Goal: Task Accomplishment & Management: Complete application form

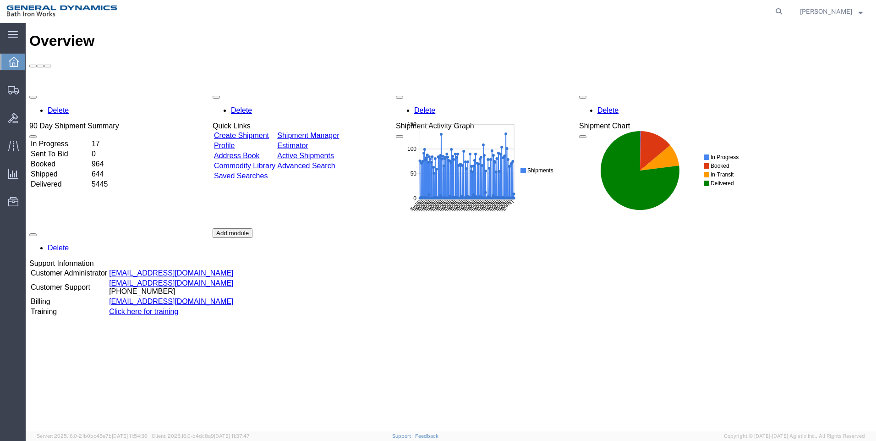
click at [634, 370] on div "Overview Delete 90 Day Shipment Summary In Progress 17 Sent To Bid 0 Booked 964…" at bounding box center [450, 237] width 843 height 408
click at [258, 131] on link "Create Shipment" at bounding box center [241, 135] width 55 height 8
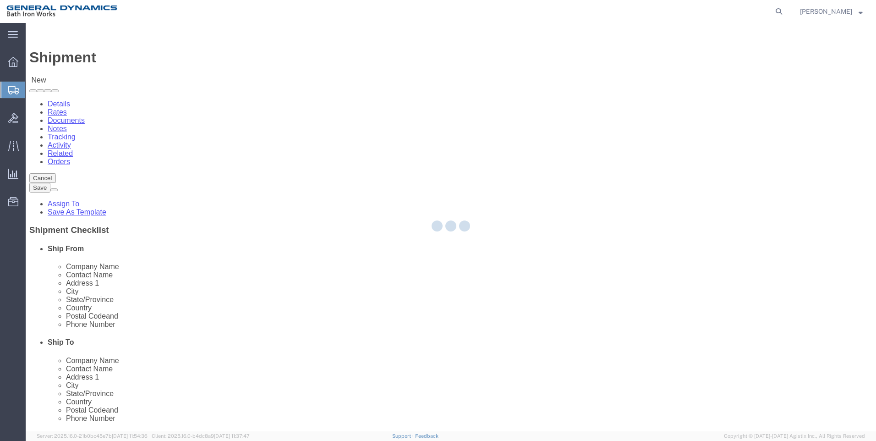
select select
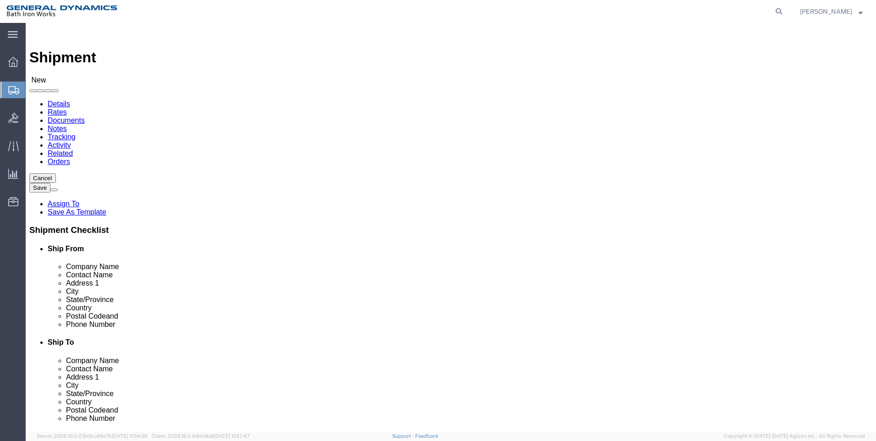
click div "Location My Profile Location ACE [GEOGRAPHIC_DATA] [GEOGRAPHIC_DATA] [GEOGRAPHI…"
select select "MYPROFILE"
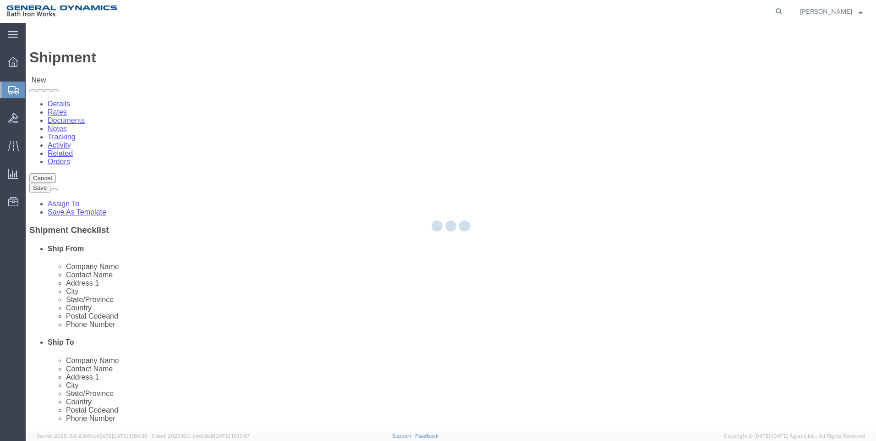
type input "04011"
type input "[PHONE_NUMBER]"
type input "[EMAIL_ADDRESS][DOMAIN_NAME]"
checkbox input "true"
select select "ME"
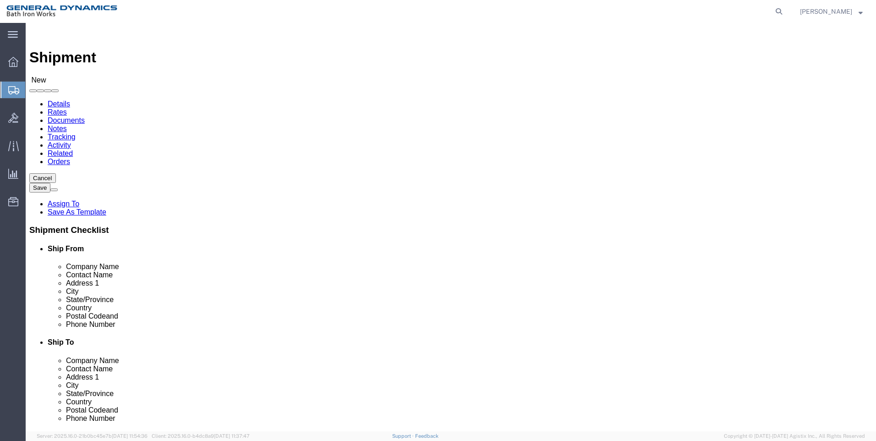
click input "text"
click span
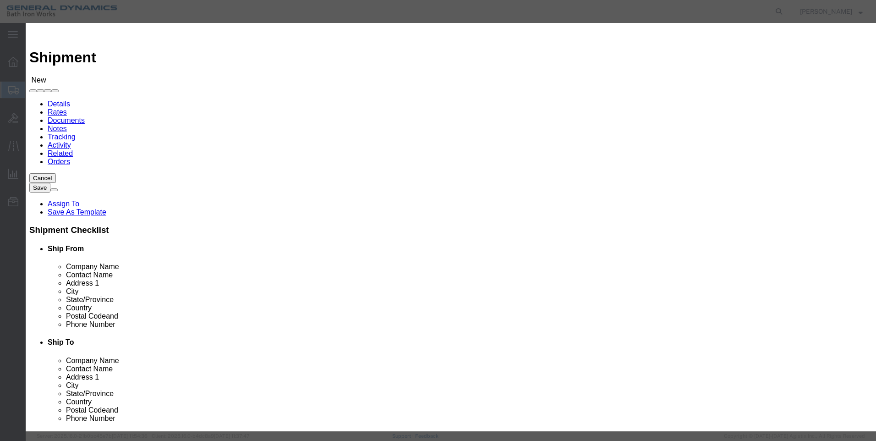
click input "text"
type input "drs"
click icon "button"
click link "D"
drag, startPoint x: 264, startPoint y: 105, endPoint x: 459, endPoint y: 129, distance: 196.6
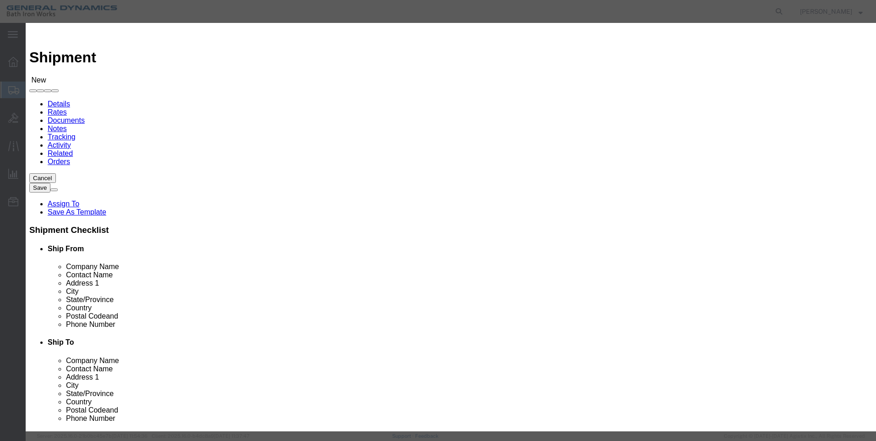
click div "From To Company Name Street City State Zip Country Contact Email DPL Status Las…"
click button "Select"
select select
type input "DRS NAVAL POWER SYSTEMS INC."
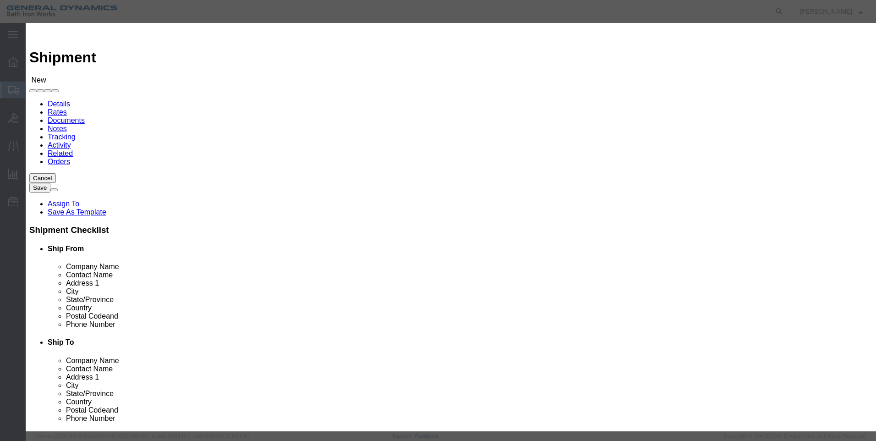
type input "Shipping Department"
type input "W126N7449 FLINT DR"
type input "MENOMONEE FALLS"
type input "53051"
type input "[PERSON_NAME][EMAIL_ADDRESS][PERSON_NAME][DOMAIN_NAME]"
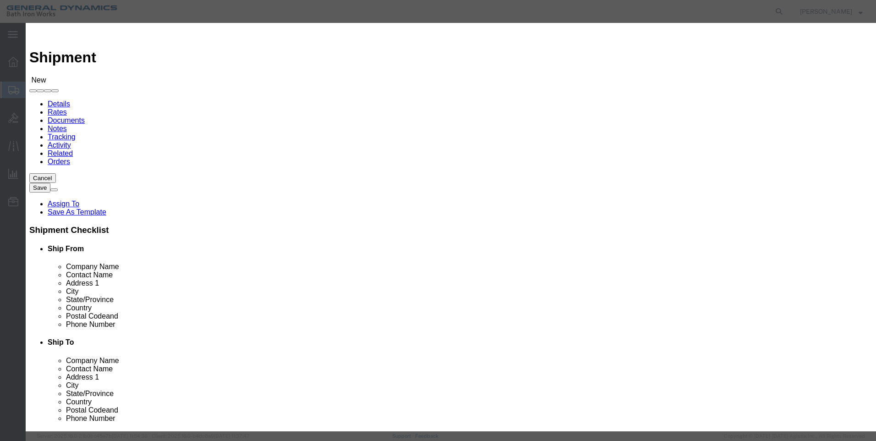
checkbox input "true"
select select "WI"
click button "Select"
select select
select select "WI"
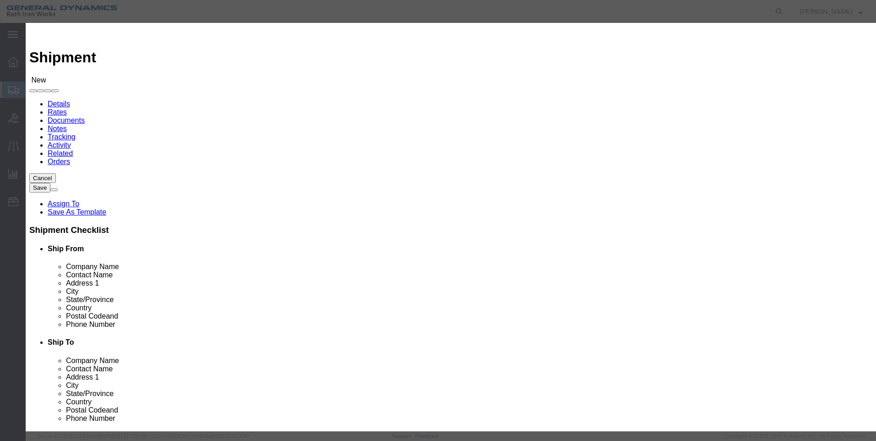
click button "Close"
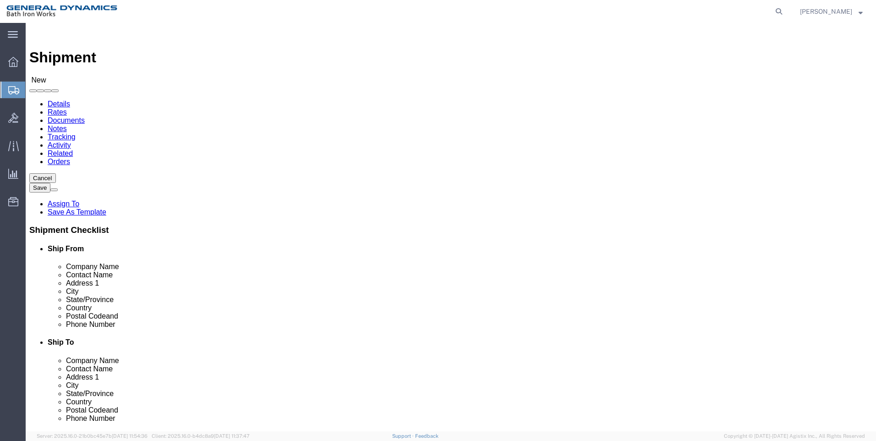
drag, startPoint x: 532, startPoint y: 188, endPoint x: 361, endPoint y: 194, distance: 171.4
click div "Contact Name Shipping Department"
type input "[PERSON_NAME]"
click div "Location My Profile Location ACE [GEOGRAPHIC_DATA] [GEOGRAPHIC_DATA] [GEOGRAPHI…"
click input "text"
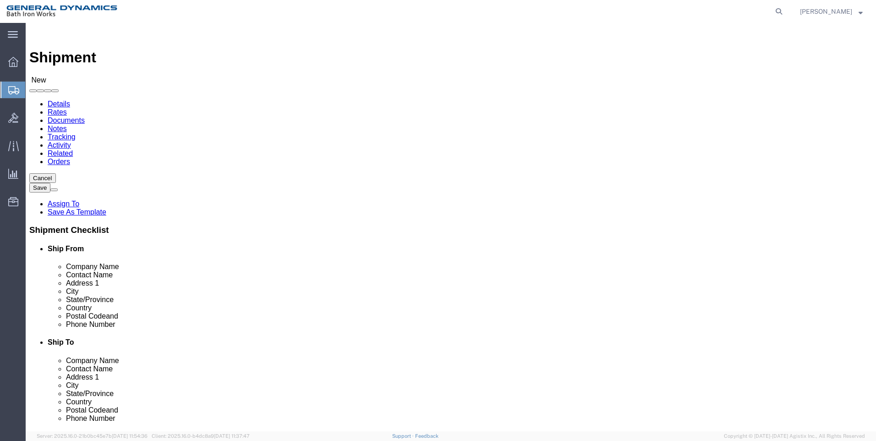
type input "r"
type input "E"
type input "ROW 11"
click input "text"
type input "[PHONE_NUMBER]"
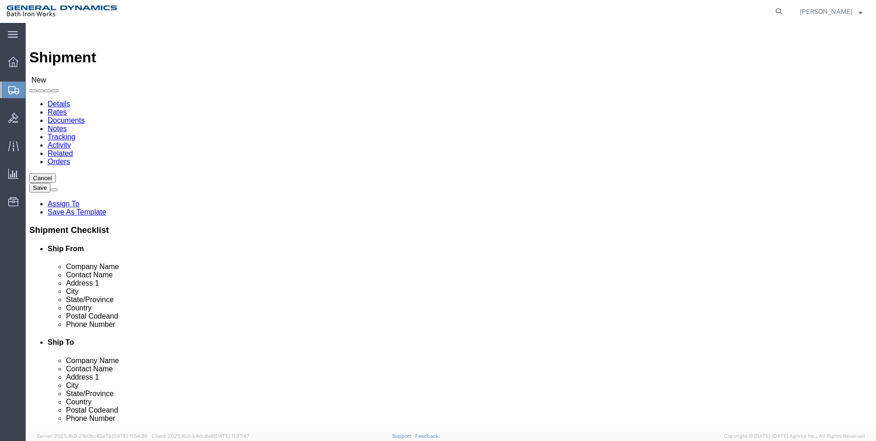
drag, startPoint x: 531, startPoint y: 329, endPoint x: 230, endPoint y: 342, distance: 301.2
click div "Ship From Location Location My Profile Location My Profile Location ACE [GEOGRA…"
checkbox input "false"
click div "Location My Profile Location ACE [GEOGRAPHIC_DATA] [GEOGRAPHIC_DATA] [GEOGRAPHI…"
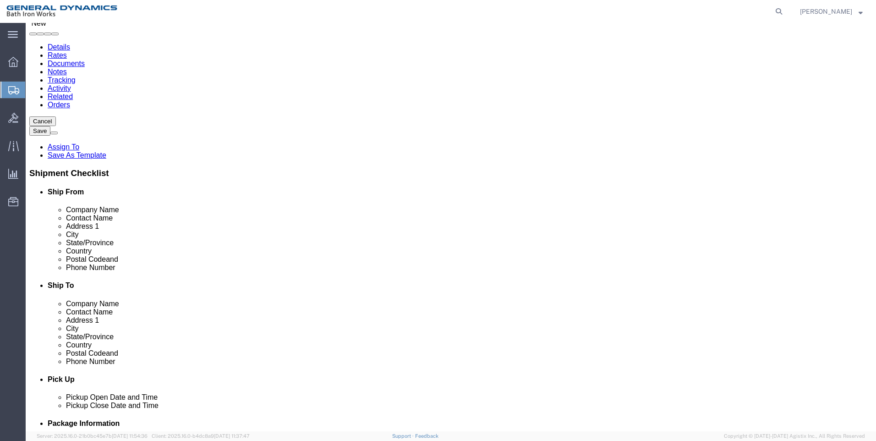
scroll to position [137, 0]
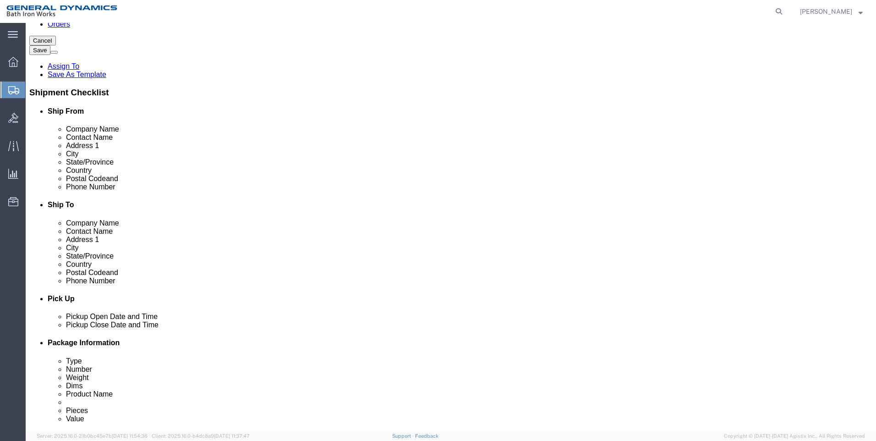
click div "[DATE] 10:00 AM"
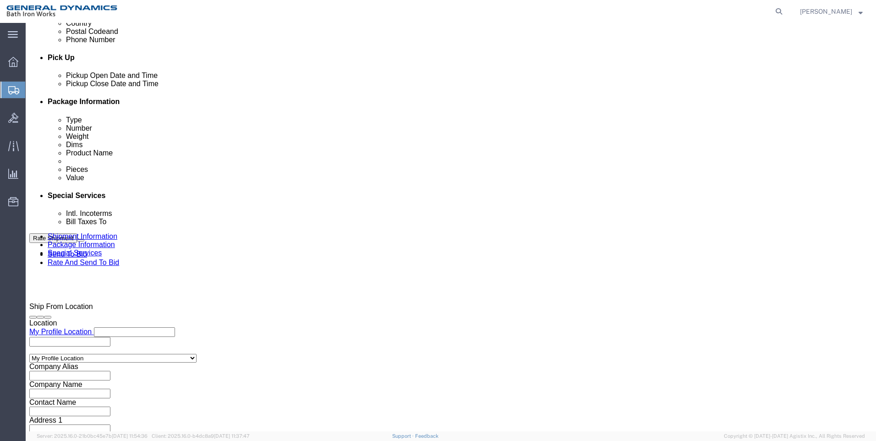
type input "3:00 PM"
click button "Apply"
click input "text"
type input "62549"
click select "Select Account Type Activity ID Airline Appointment Number ASN Batch Request # …"
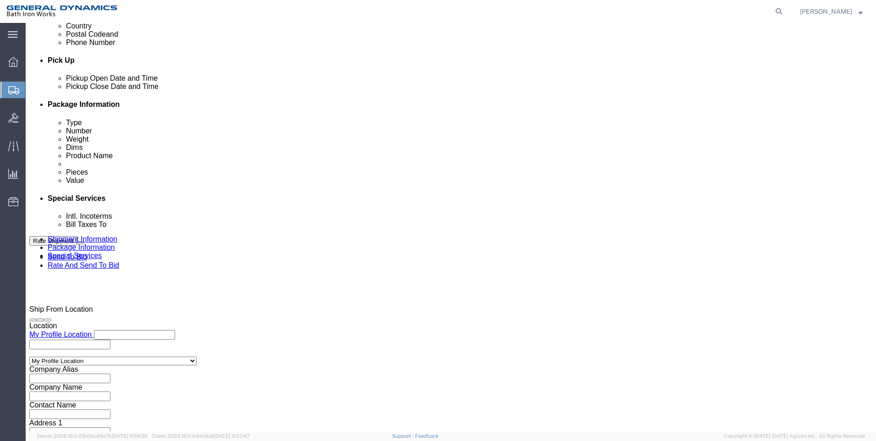
scroll to position [287, 0]
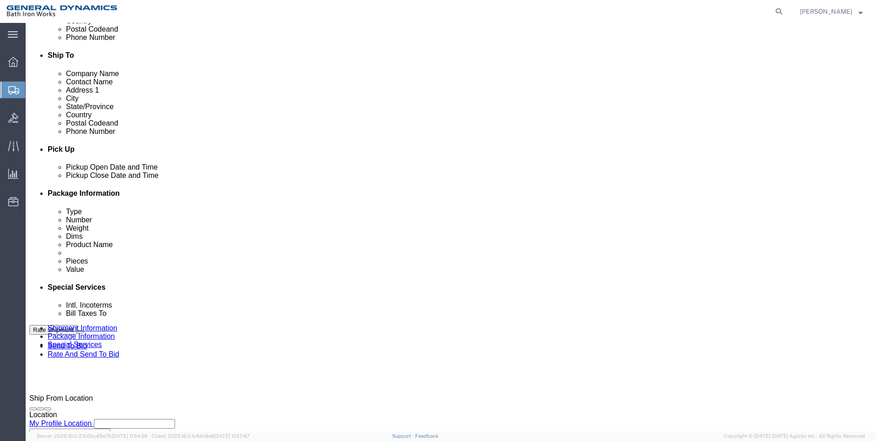
click select "Select Account Type Activity ID Airline Appointment Number ASN Batch Request # …"
select select "RMA"
click select "Select Account Type Activity ID Airline Appointment Number ASN Batch Request # …"
click input "text"
type input "000517"
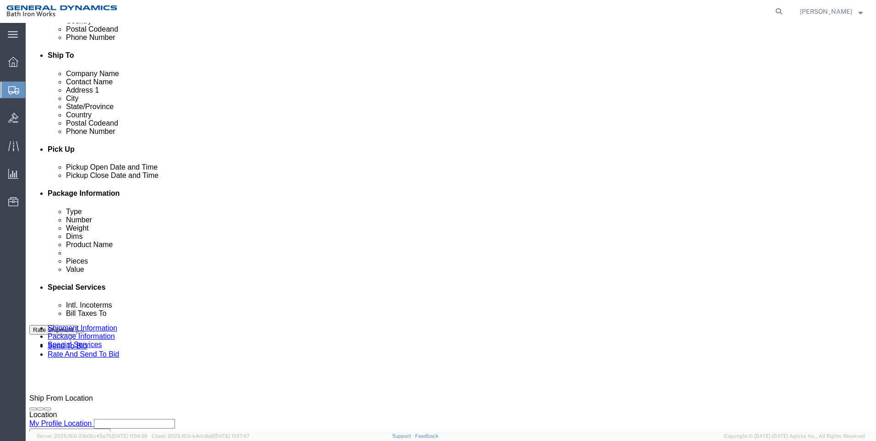
click div "Select Account Type Activity ID Airline Appointment Number ASN Batch Request # …"
click select "Select Account Type Activity ID Airline Appointment Number ASN Batch Request # …"
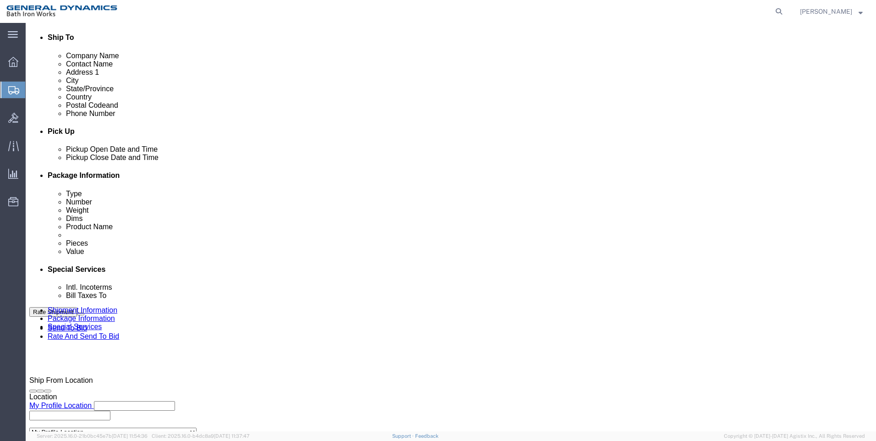
scroll to position [333, 0]
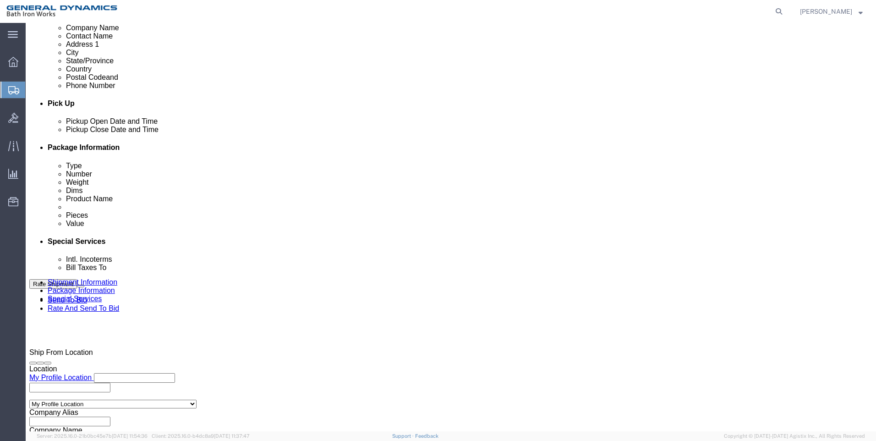
click select "Select Account Type Activity ID Airline Appointment Number ASN Batch Request # …"
select select "PURCHORD"
click select "Select Account Type Activity ID Airline Appointment Number ASN Batch Request # …"
click div "Select Account Type Activity ID Airline Appointment Number ASN Batch Request # …"
click input "text"
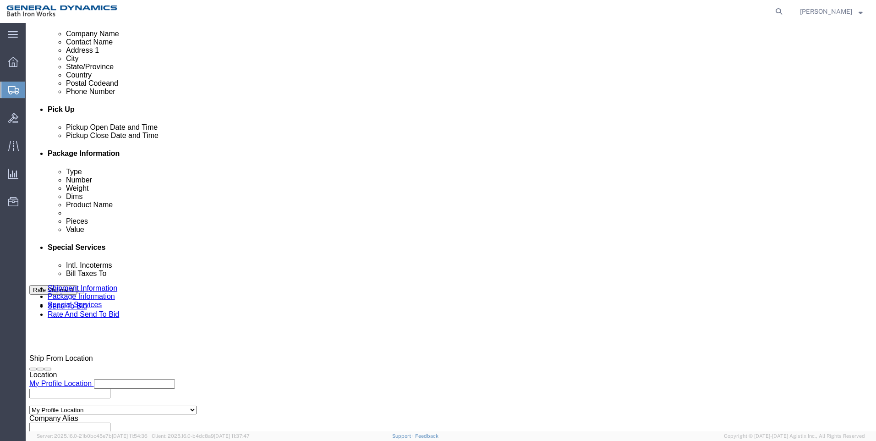
scroll to position [378, 0]
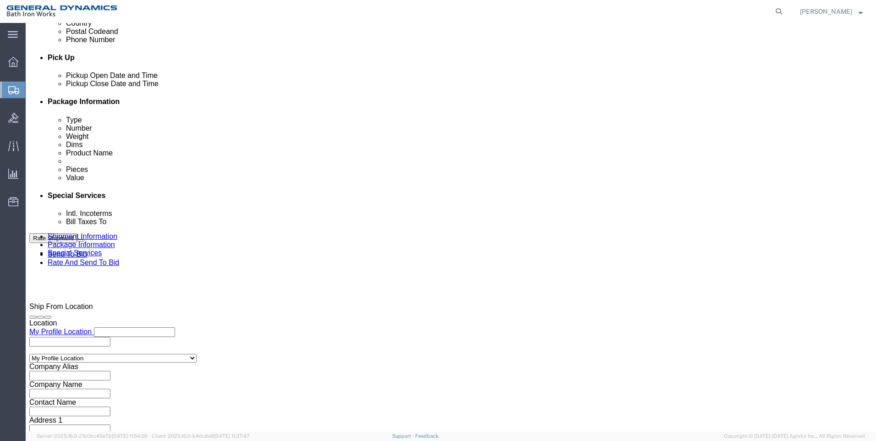
type input "Q0525AUHQW"
click button "Continue"
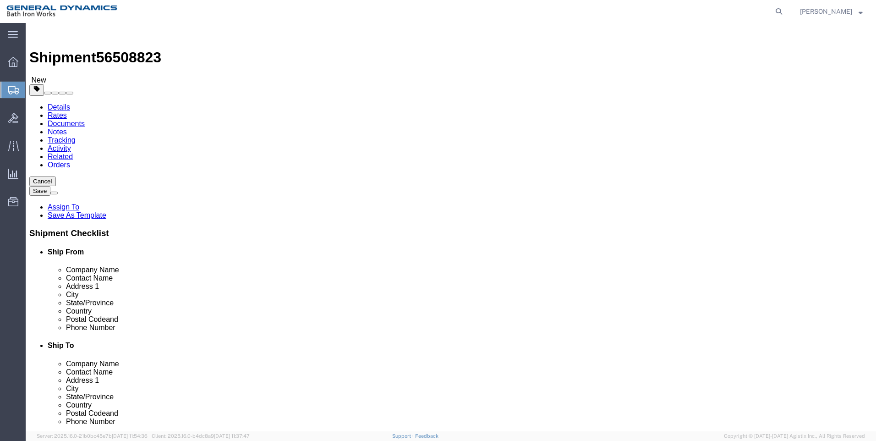
click div "x Package Type Select Bale(s) Basket(s) Bolt(s) Bottle(s) Buckets Bulk Bundle(s…"
click input "text"
click select "Select Bale(s) Basket(s) Bolt(s) Bottle(s) Buckets Bulk Bundle(s) Can(s) Cardbo…"
select select "CRAT"
click select "Select Bale(s) Basket(s) Bolt(s) Bottle(s) Buckets Bulk Bundle(s) Can(s) Cardbo…"
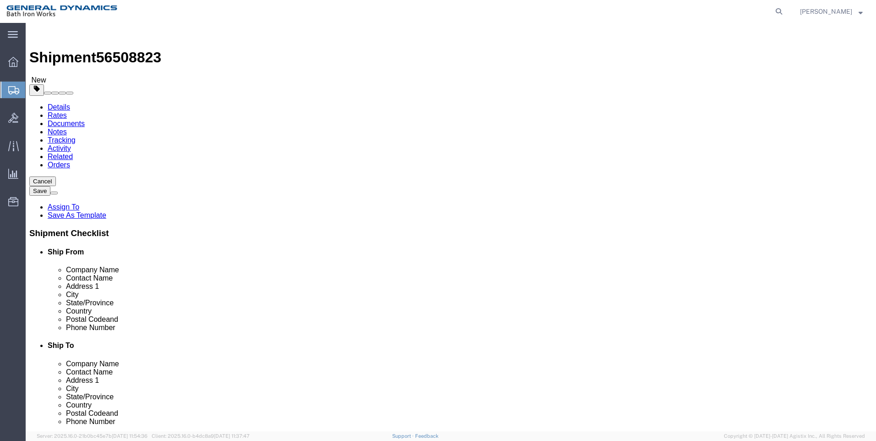
click link "Add Package"
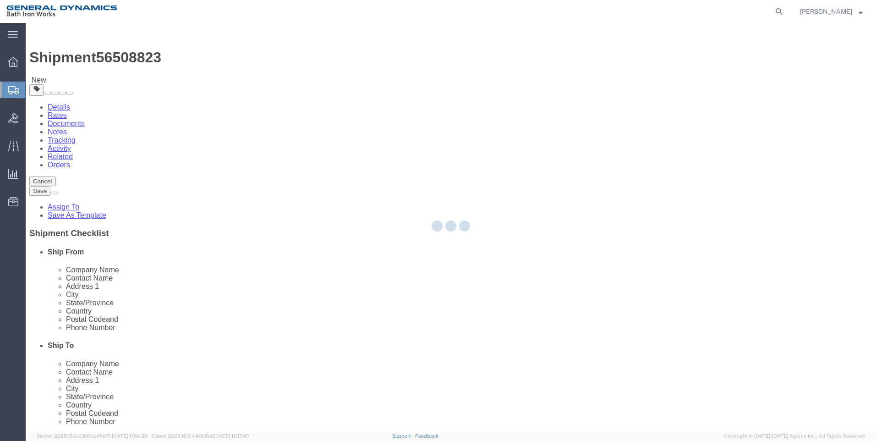
select select "CRAT"
select select "CBOX"
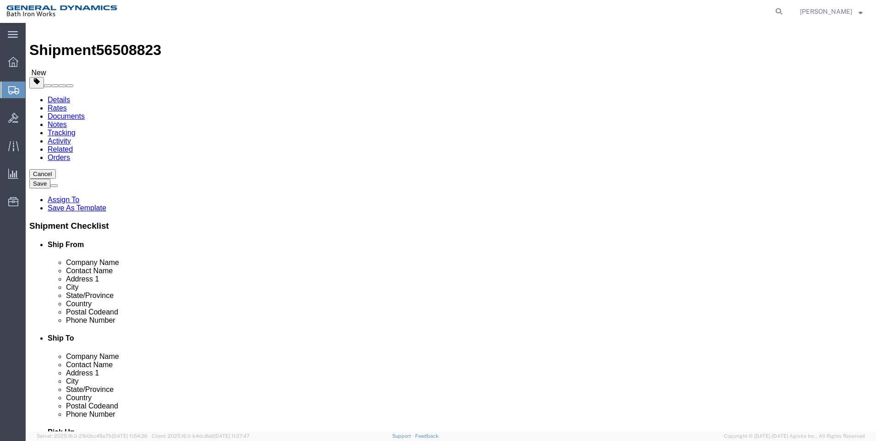
scroll to position [10, 0]
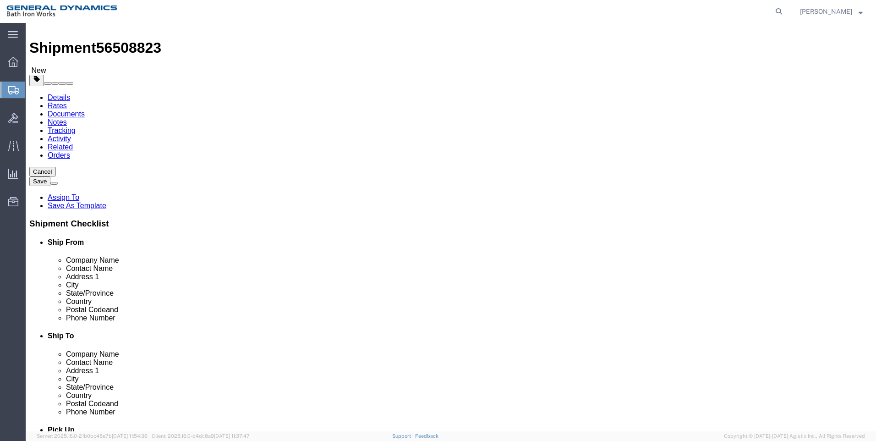
click link "Add Package"
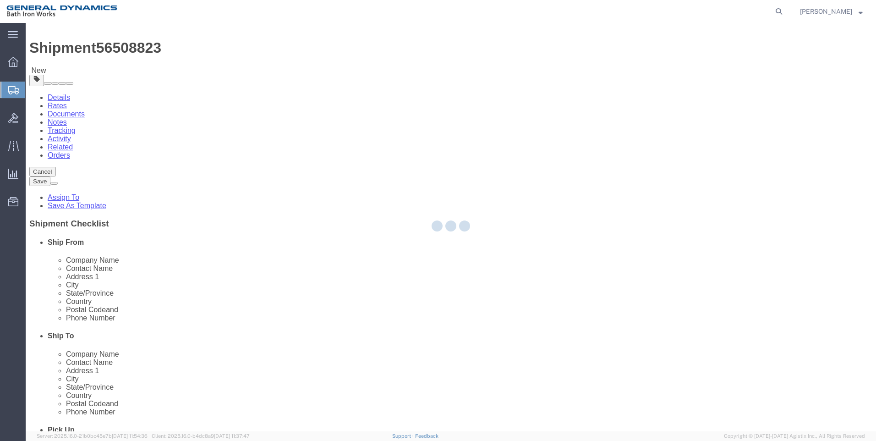
scroll to position [0, 0]
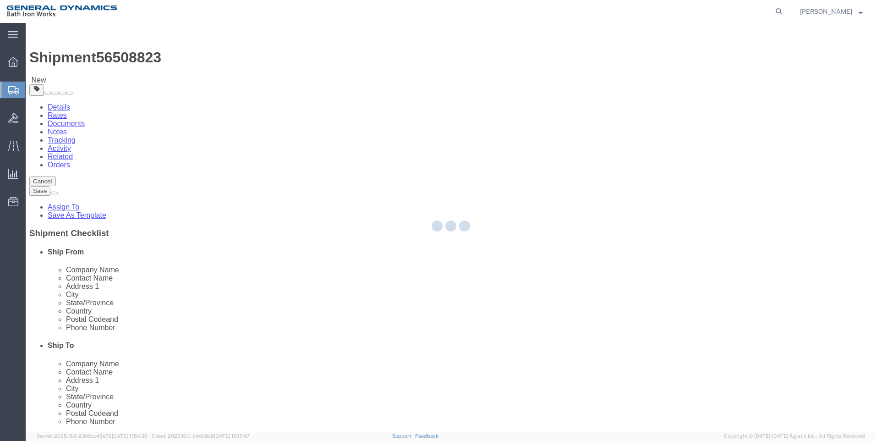
select select "CRAT"
select select "CBOX"
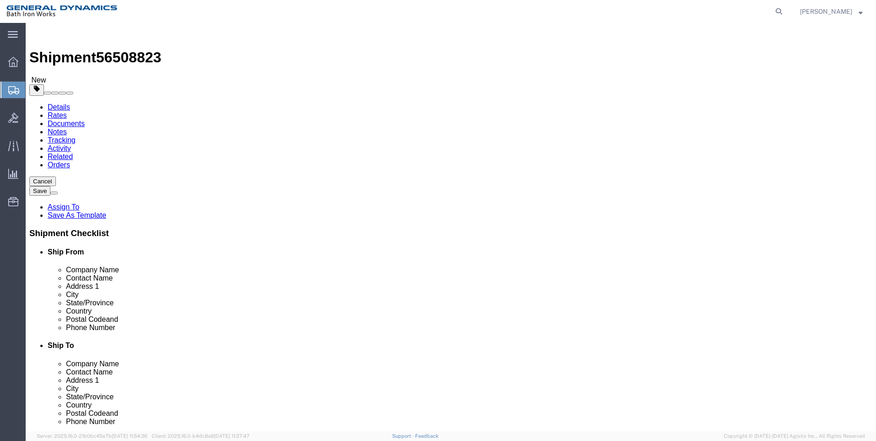
click link "Add Package"
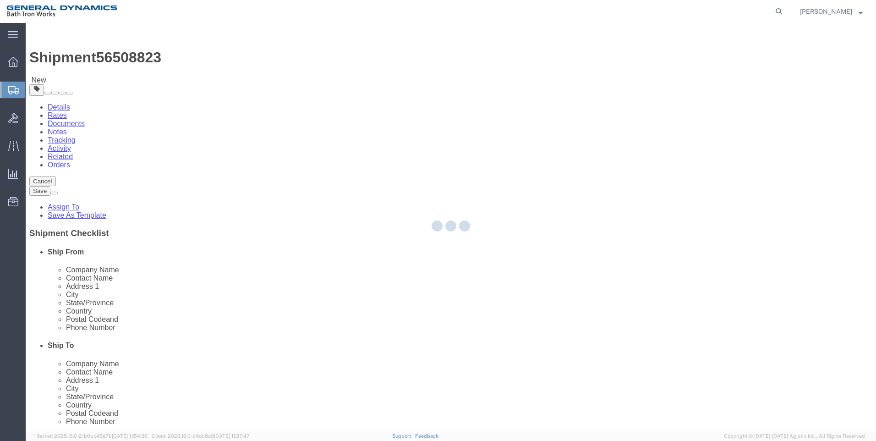
select select "CRAT"
select select "CBOX"
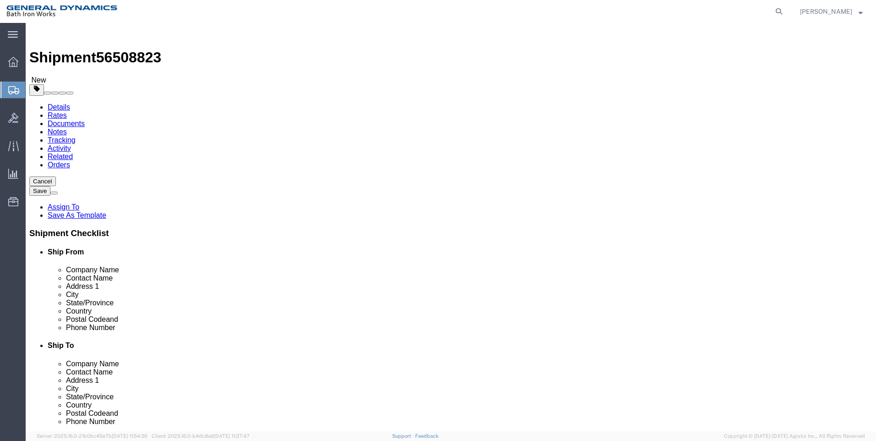
click input "text"
type input "40"
type input "39"
type input "35"
type input "560"
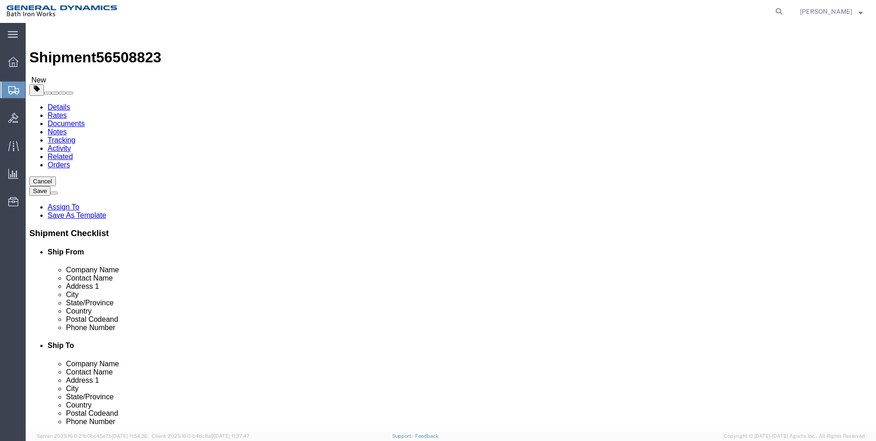
click select "Select Bale(s) Basket(s) Bolt(s) Bottle(s) Buckets Bulk Bundle(s) Can(s) Cardbo…"
select select "CRAT"
click select "Select Bale(s) Basket(s) Bolt(s) Bottle(s) Buckets Bulk Bundle(s) Can(s) Cardbo…"
click input "text"
type input "40"
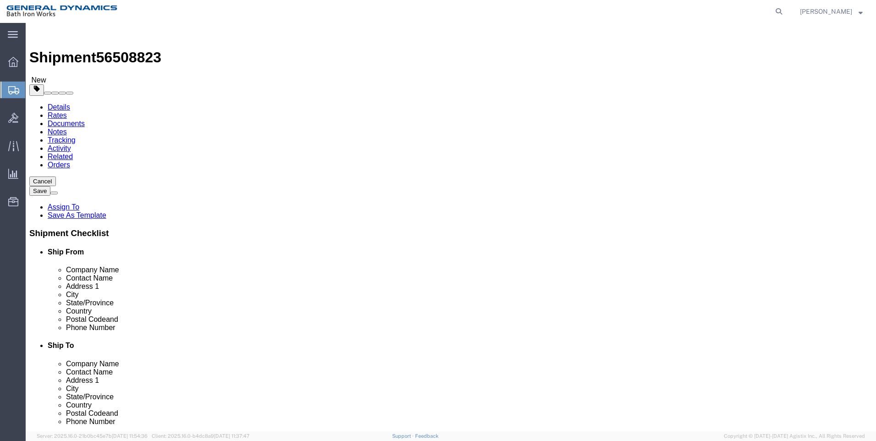
type input "39"
type input "47"
type input "584"
click input "text"
click div "1 x Crate(s) Package Type Select Bale(s) Basket(s) Bolt(s) Bottle(s) Buckets Bu…"
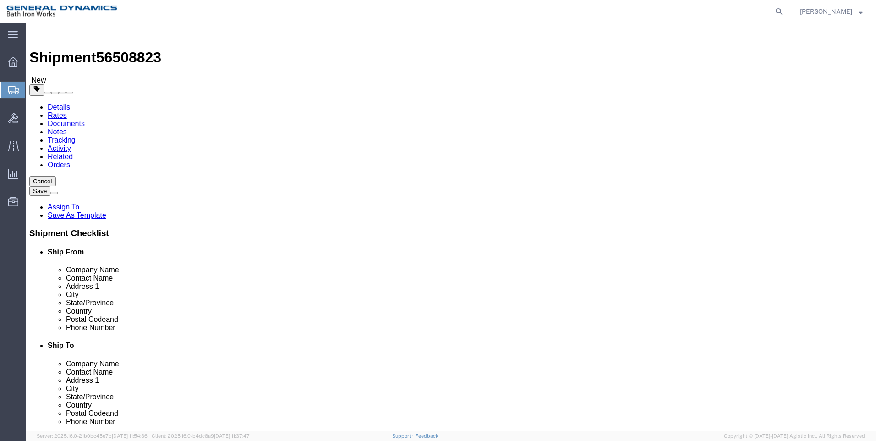
click div
drag, startPoint x: 226, startPoint y: 338, endPoint x: 218, endPoint y: 338, distance: 7.4
click select "Select Bale(s) Basket(s) Bolt(s) Bottle(s) Buckets Bulk Bundle(s) Can(s) Cardbo…"
select select "CRAT"
click select "Select Bale(s) Basket(s) Bolt(s) Bottle(s) Buckets Bulk Bundle(s) Can(s) Cardbo…"
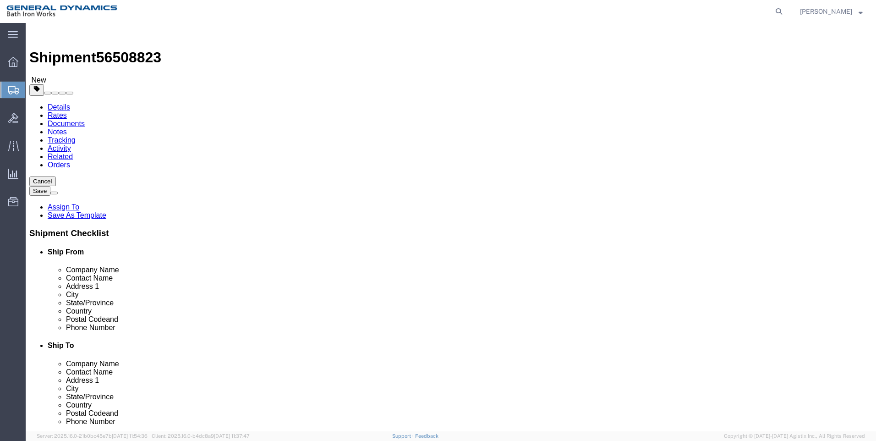
click input "text"
type input "40"
type input "39"
type input "47"
type input "2"
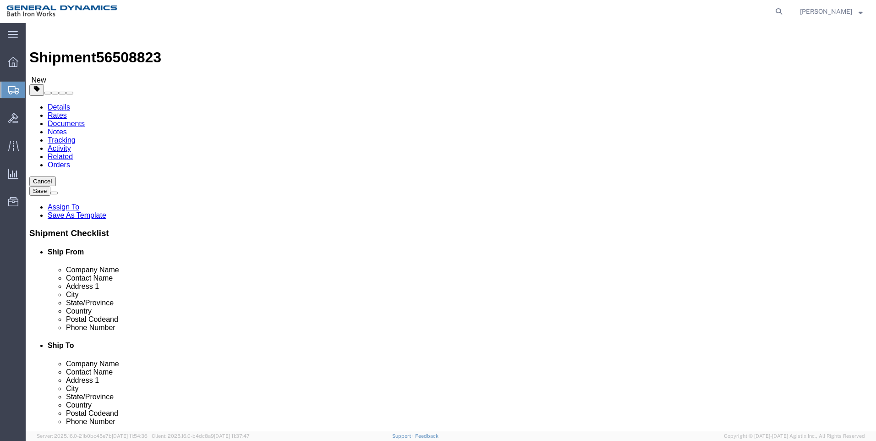
type input "588"
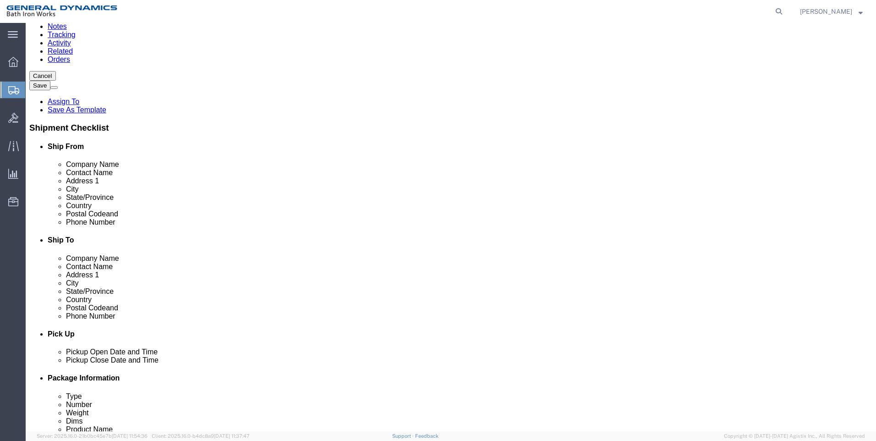
scroll to position [185, 0]
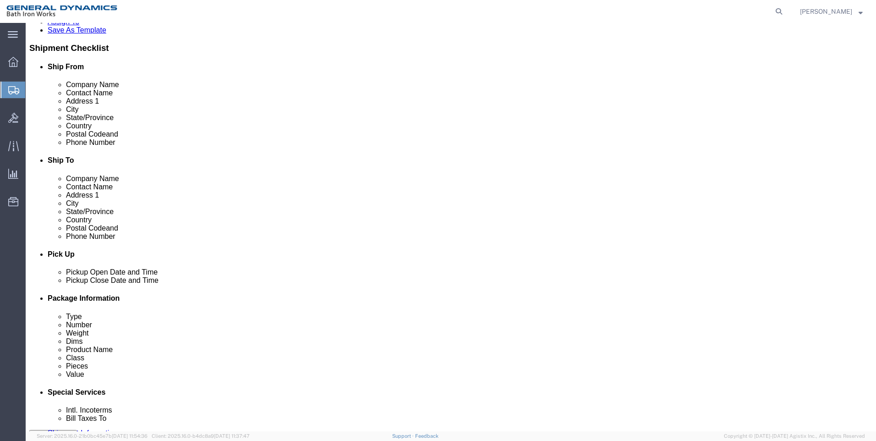
click select "Select Bale(s) Basket(s) Bolt(s) Bottle(s) Buckets Bulk Bundle(s) Can(s) Cardbo…"
select select "CRAT"
click select "Select Bale(s) Basket(s) Bolt(s) Bottle(s) Buckets Bulk Bundle(s) Can(s) Cardbo…"
click input "text"
type input "40"
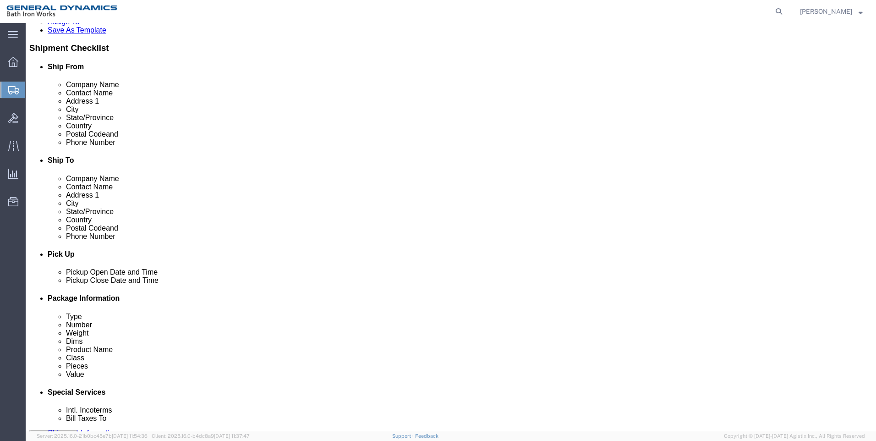
type input "39"
type input "47"
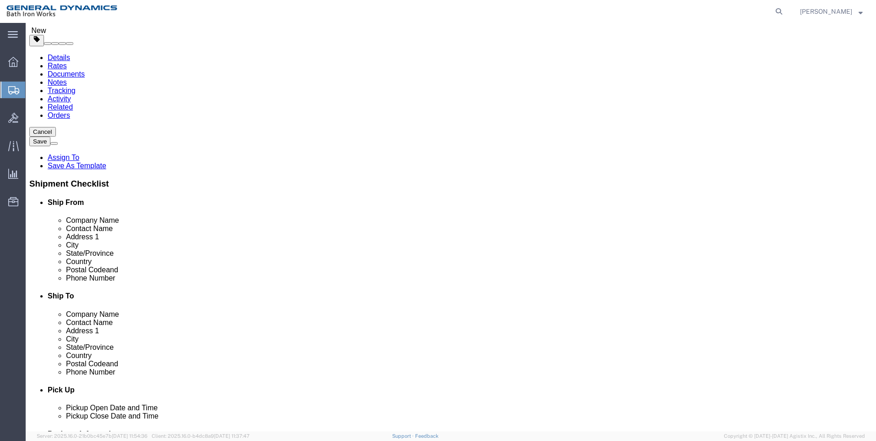
scroll to position [2, 0]
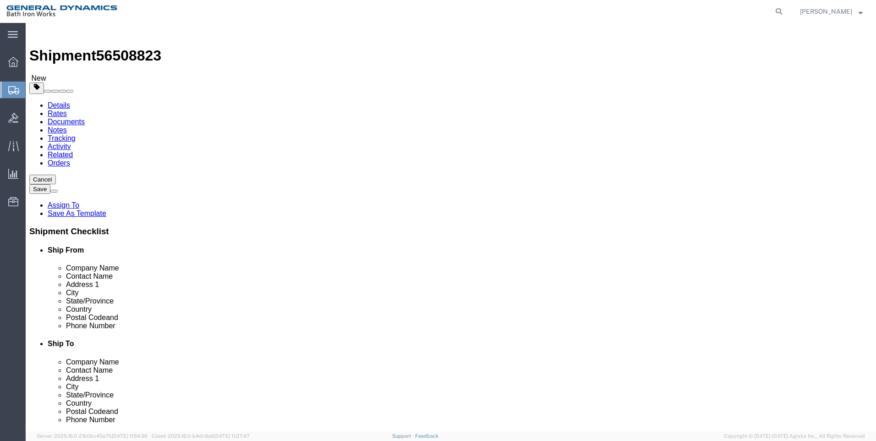
type input "580"
click link "Add Content"
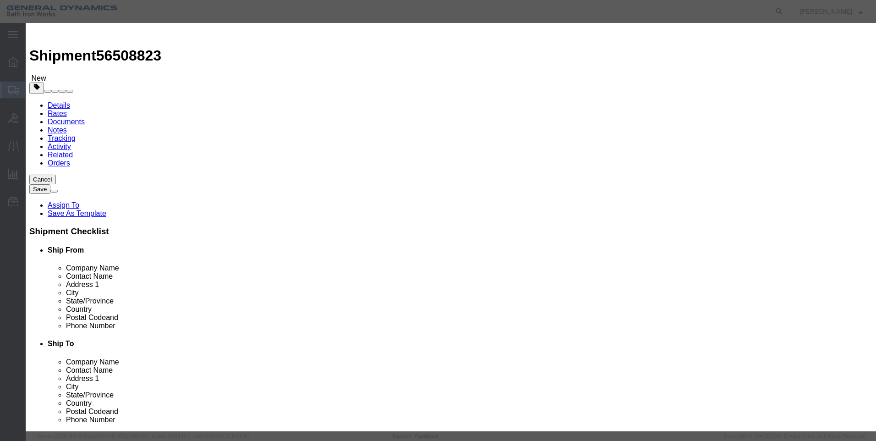
click input "text"
type input "Vacuum Circuit Breaker"
type input "1"
select select "USD"
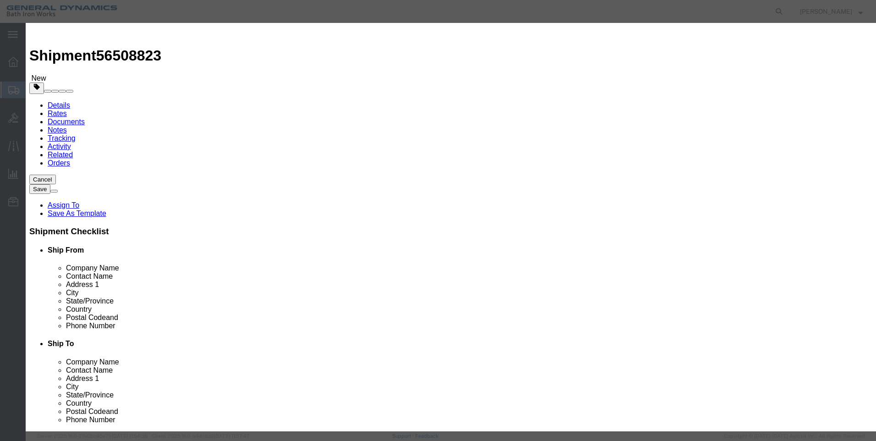
select select "55"
click div "Save & Add Another Save & Close Close"
click div "Commodity library Product Name Vacuum Circuit Breaker Pieces 1 Select Bag Barre…"
click button "Save & Close"
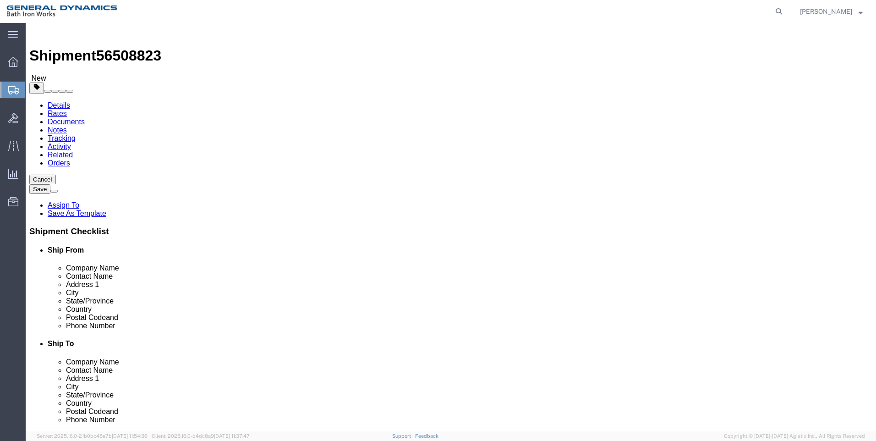
drag, startPoint x: 501, startPoint y: 272, endPoint x: 506, endPoint y: 262, distance: 10.7
click div "Package Type Select Bale(s) Basket(s) Bolt(s) Bottle(s) Buckets Bulk Bundle(s) …"
click link "Add Content"
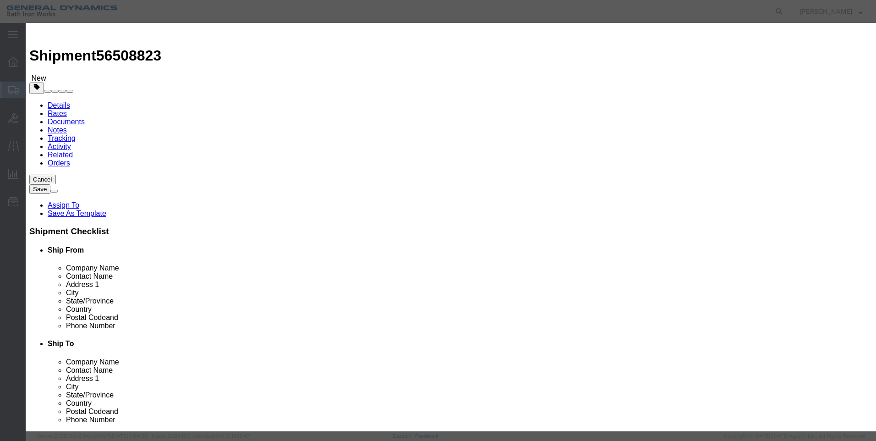
click input "text"
type input "Vacuum Circuit Breaker"
type input "1"
drag, startPoint x: 291, startPoint y: 88, endPoint x: 206, endPoint y: 98, distance: 85.7
click div "Product Name Vacuum Circuit Breaker Pieces 0 Select Bag Barrels 100Board Feet B…"
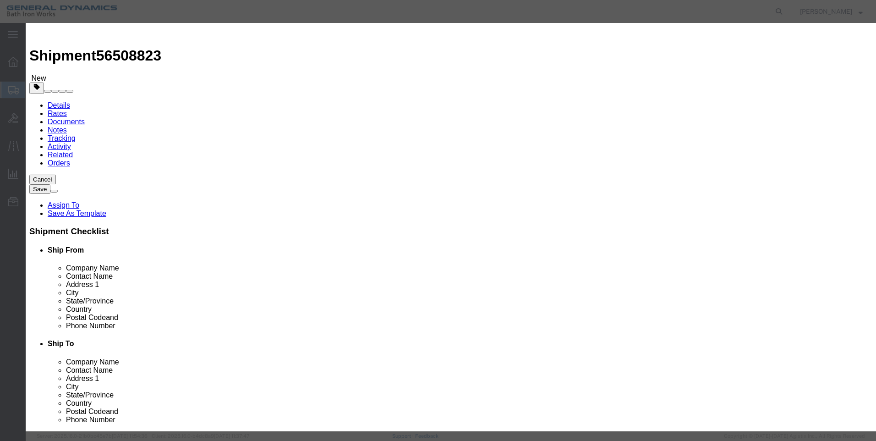
type input "1"
click label "GL Reference"
click select "Select 50 55 60 65 70 85 92.5 100 125 175 250 300 400"
select select "55"
click select "Select 50 55 60 65 70 85 92.5 100 125 175 250 300 400"
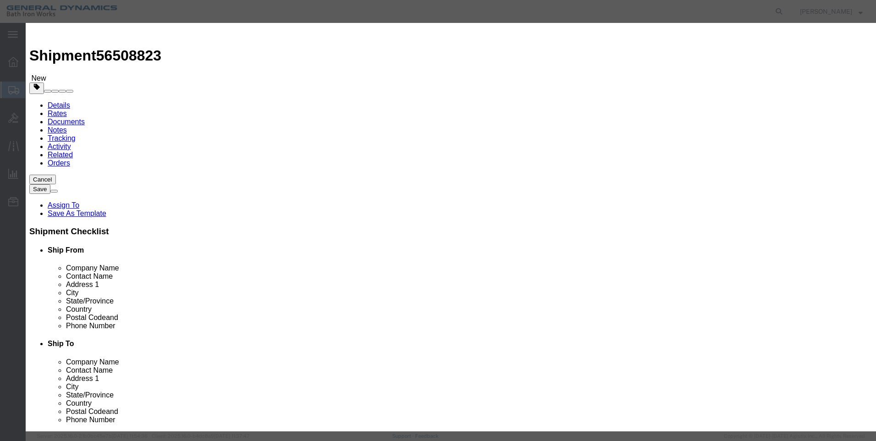
click button "Save & Close"
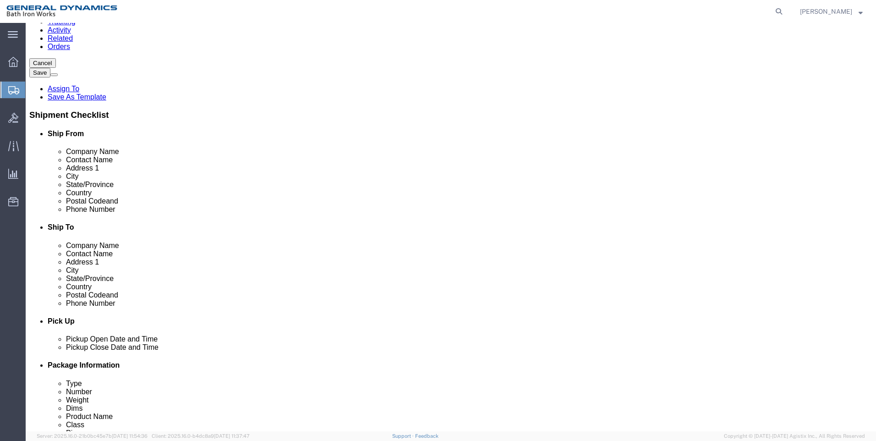
scroll to position [139, 0]
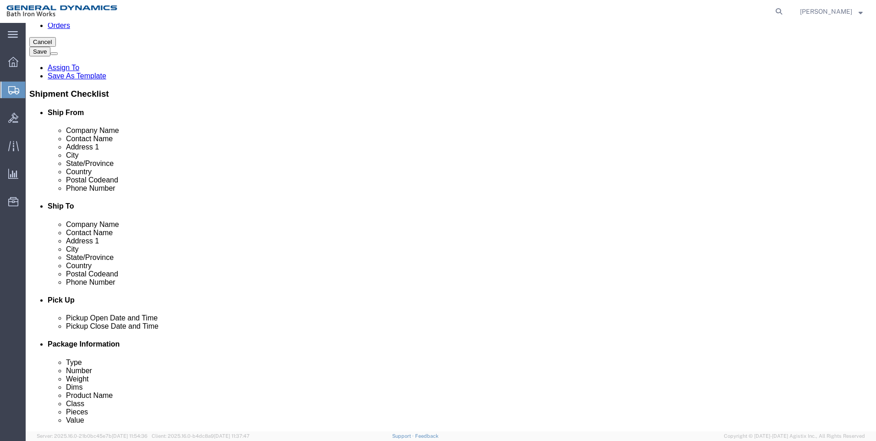
click link "Add Content"
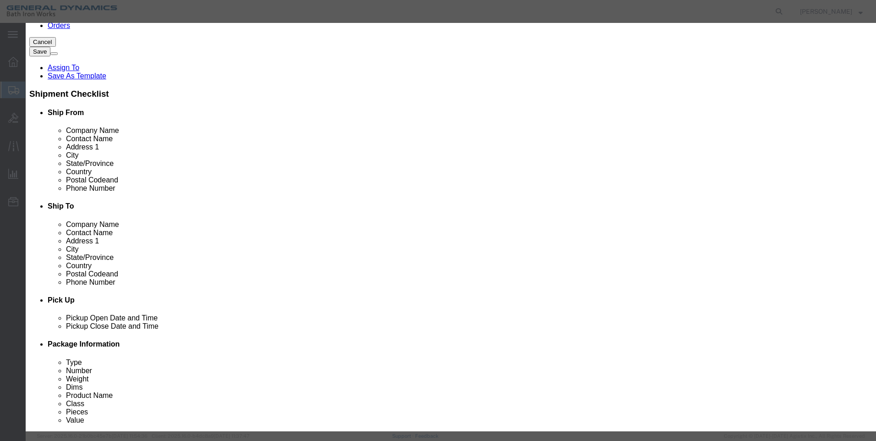
click input "text"
type input "Vacuum Circuit Breaker"
type input "1"
drag, startPoint x: 278, startPoint y: 87, endPoint x: 206, endPoint y: 86, distance: 71.9
drag, startPoint x: 258, startPoint y: 95, endPoint x: 163, endPoint y: 95, distance: 95.3
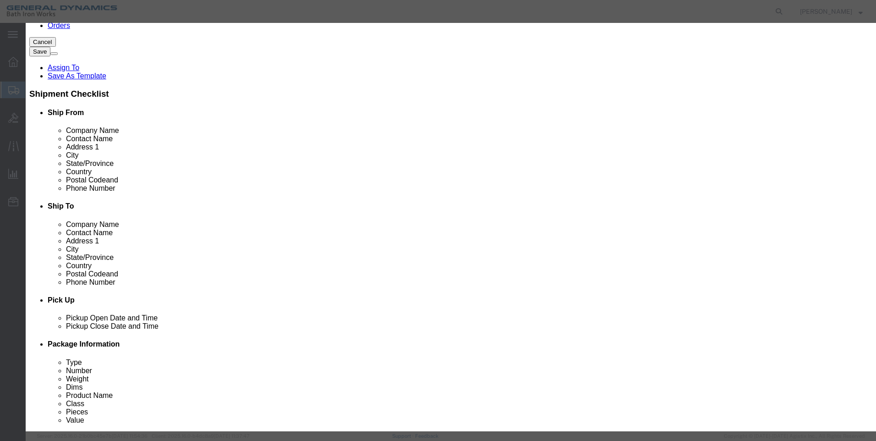
click div "Commodity library Product Name Vacuum Circuit Breaker Pieces 0 Select Bag Barre…"
drag, startPoint x: 163, startPoint y: 95, endPoint x: 293, endPoint y: 88, distance: 130.7
click input "0"
drag, startPoint x: 234, startPoint y: 90, endPoint x: 226, endPoint y: 92, distance: 8.4
click div "Pieces 0 Select Bag Barrels 100Board Feet Bottle Box Blister Pack Carats Can Ca…"
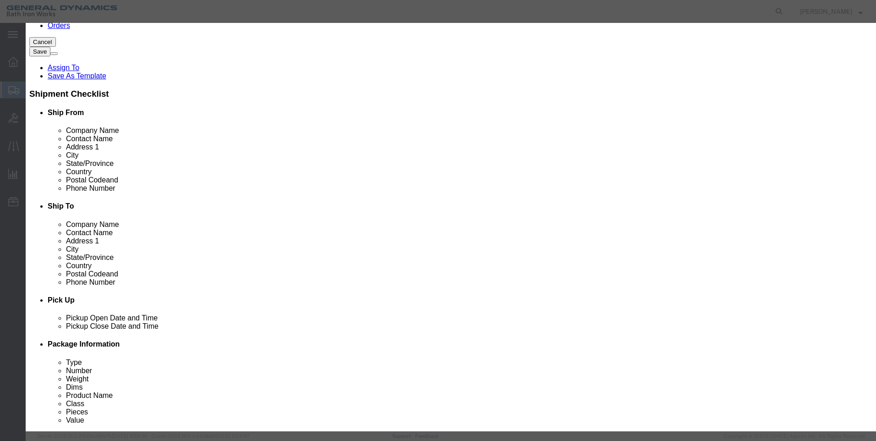
type input "1"
click div
click select "Select 50 55 60 65 70 85 92.5 100 125 175 250 300 400"
select select "55"
click select "Select 50 55 60 65 70 85 92.5 100 125 175 250 300 400"
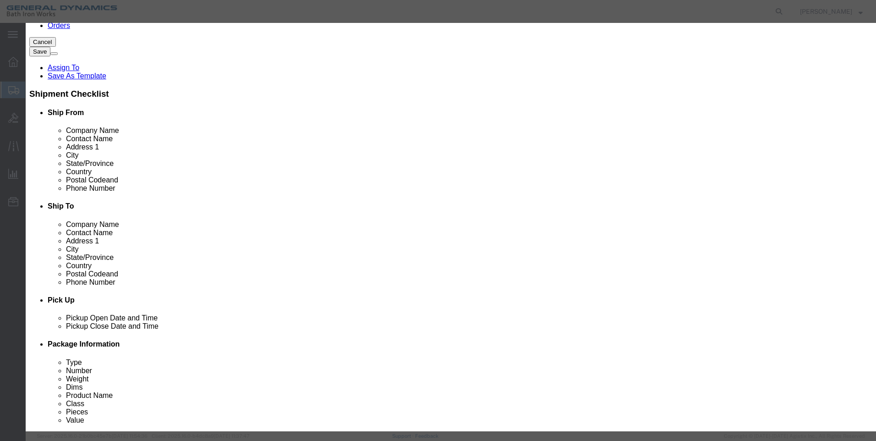
click button "Save & Close"
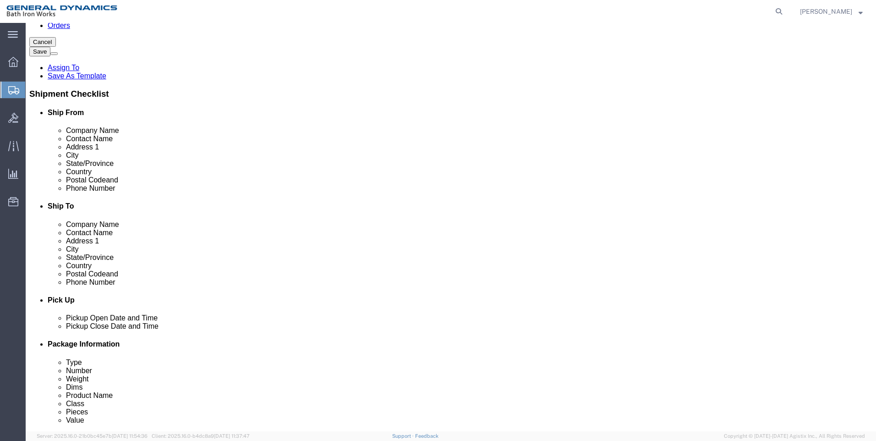
click link "Add Content"
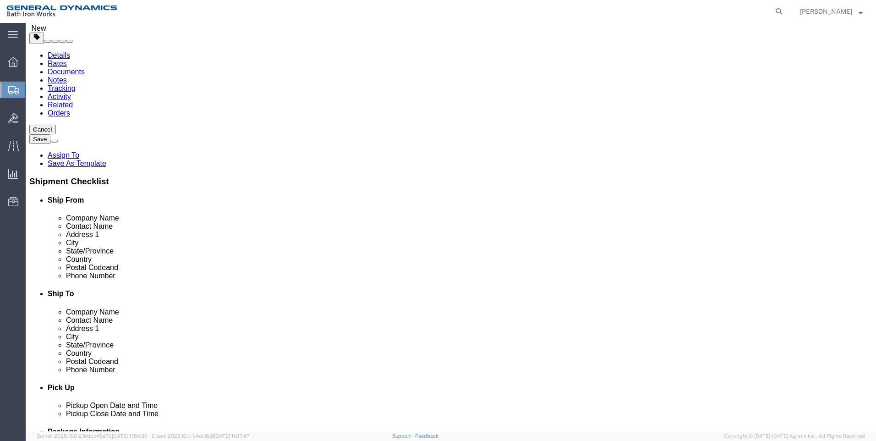
scroll to position [49, 0]
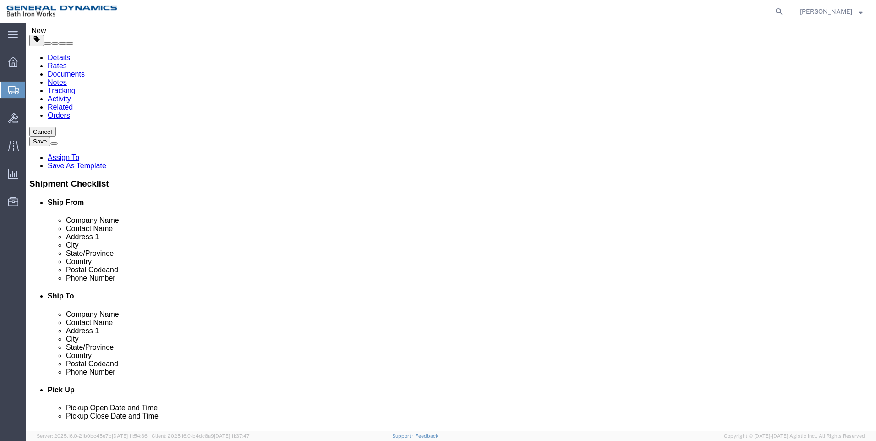
click link "Add Content"
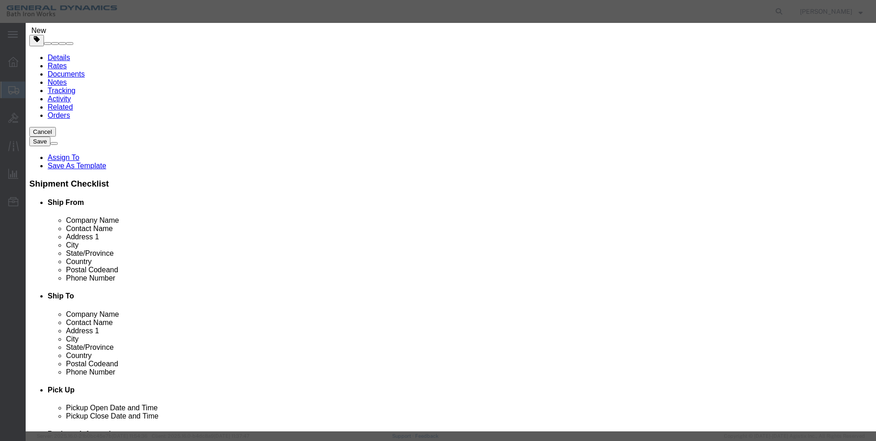
click div "Product Name Pieces 0 Select Bag Barrels 100Board Feet Bottle Box Blister Pack …"
click input "text"
type input "Vacuum Circuit Breaker"
type input "1"
drag, startPoint x: 289, startPoint y: 84, endPoint x: 179, endPoint y: 97, distance: 111.1
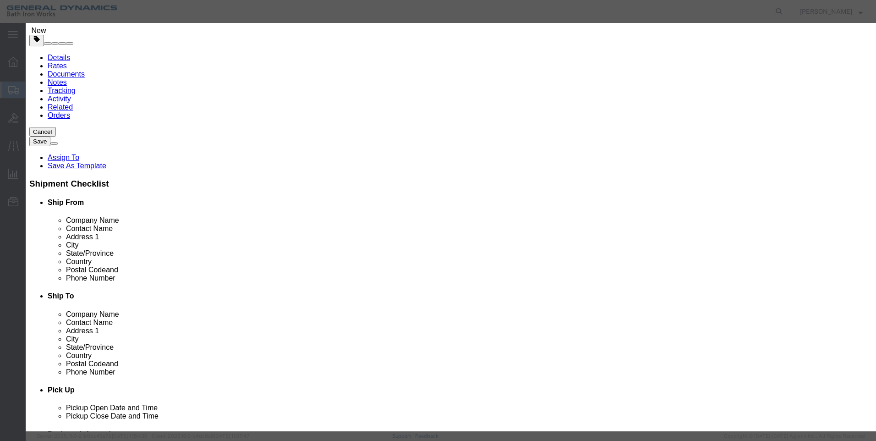
drag, startPoint x: 268, startPoint y: 95, endPoint x: 251, endPoint y: 95, distance: 17.4
click div "Product Name Vacuum Circuit Breaker Pieces 0 Select Bag Barrels 100Board Feet B…"
type input "1"
click div "Product Name Vacuum Circuit Breaker Pieces 1 Select Bag Barrels 100Board Feet B…"
click select "Select 50 55 60 65 70 85 92.5 100 125 175 250 300 400"
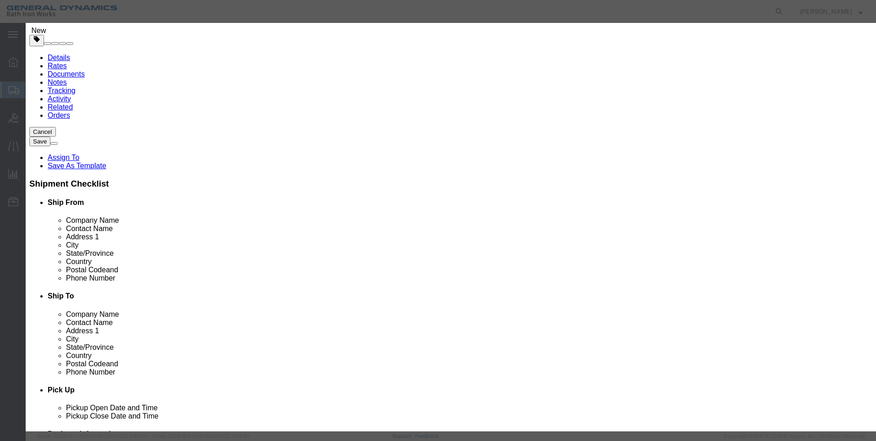
select select "55"
click select "Select 50 55 60 65 70 85 92.5 100 125 175 250 300 400"
click div "Product Name Vacuum Circuit Breaker Pieces 1 Select Bag Barrels 100Board Feet B…"
click button "Save & Close"
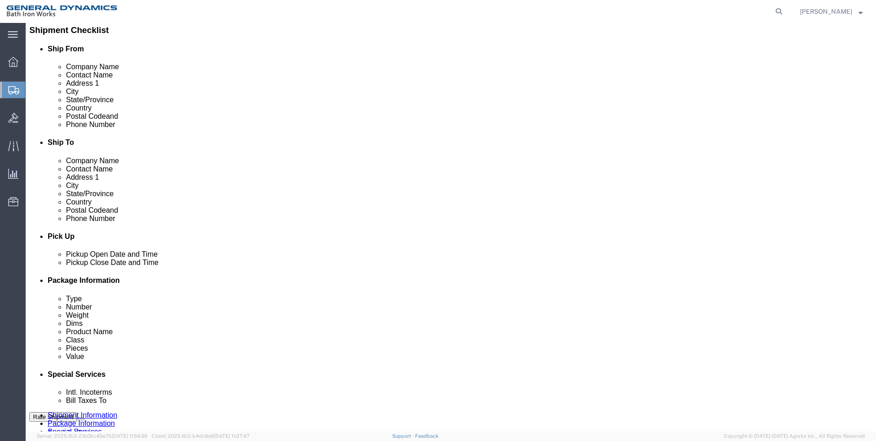
scroll to position [280, 0]
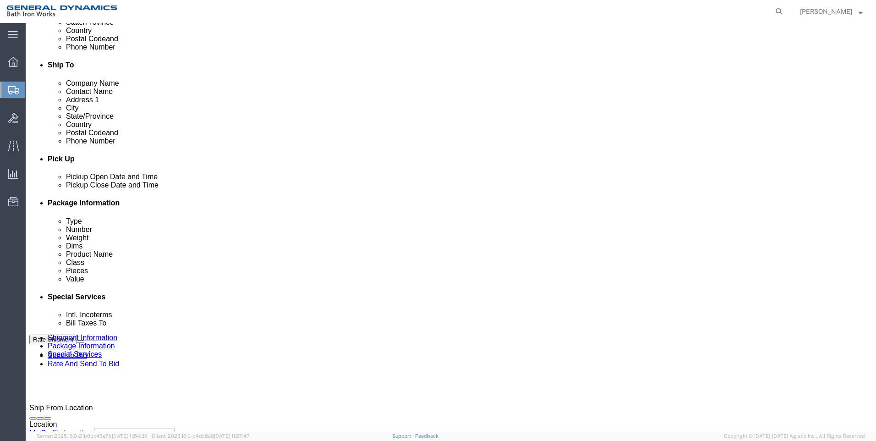
click button "Continue"
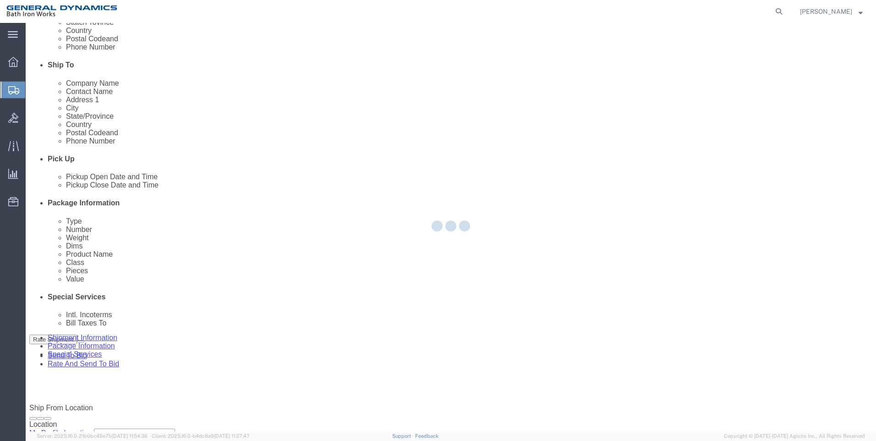
select select
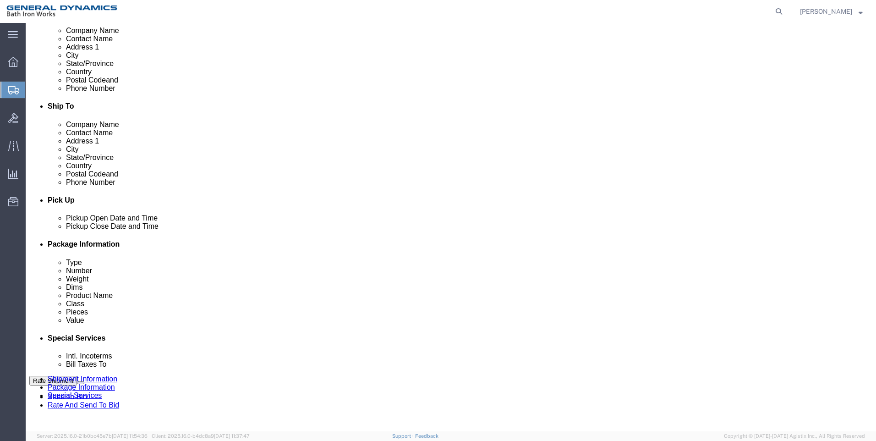
scroll to position [1, 0]
click select "Select Recipient Account Sender/Shipper Third Party Account"
select select "RCPN"
click select "Select Recipient Account Sender/Shipper Third Party Account"
type input "DRS NAVAL POWER SYSTEMS INC."
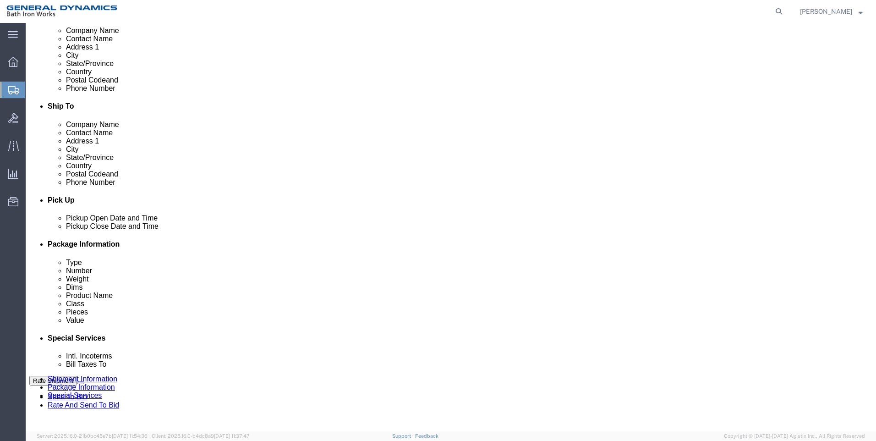
type input "W126N7449 FLINT DR"
select select "US"
select select "WI"
type input "[PHONE_NUMBER]"
type input "[PERSON_NAME]"
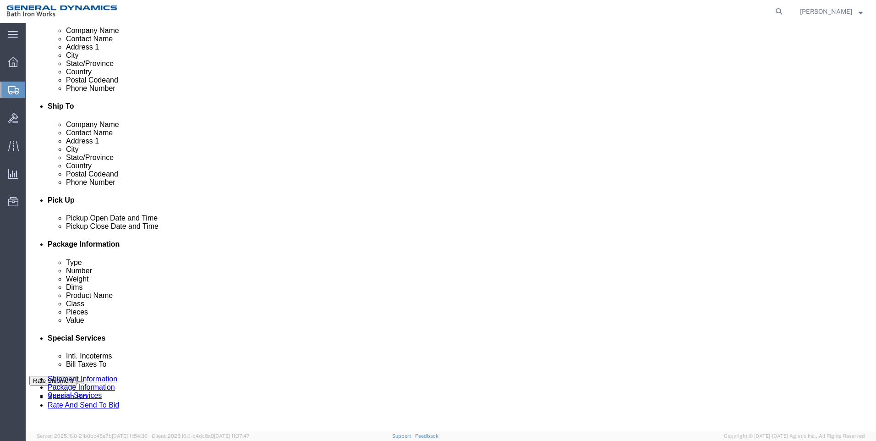
type input "ROW 11"
type input "MENOMONEE FALLS"
type input "53051"
click select "Select DHL FedEx Express UPS"
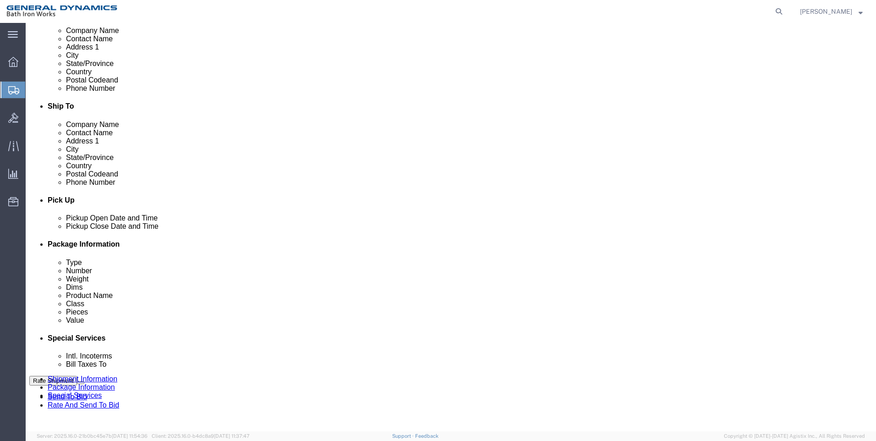
scroll to position [422, 0]
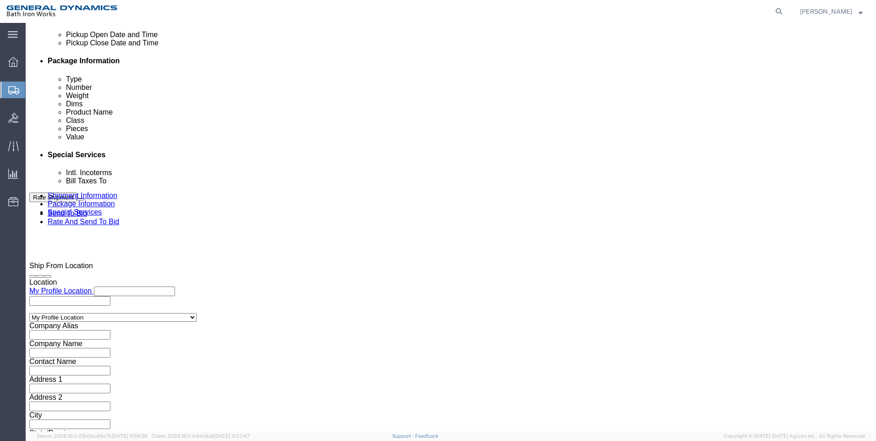
click input "text"
type input "32675281"
click input "text"
type input "53051"
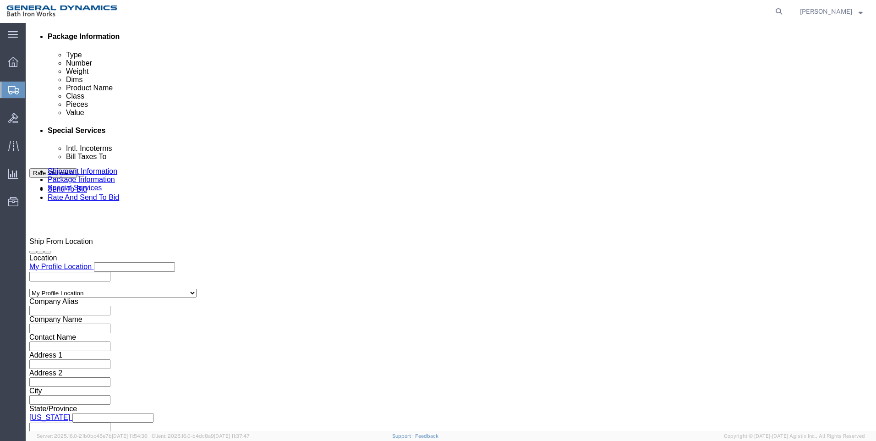
scroll to position [468, 0]
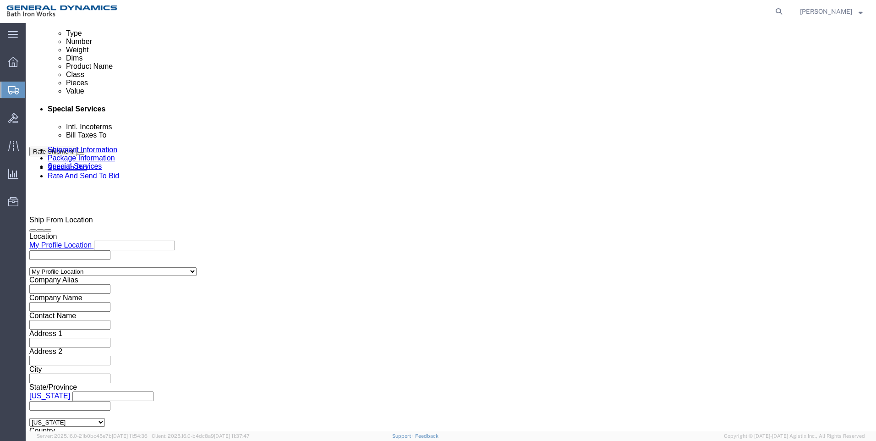
click select "Select [GEOGRAPHIC_DATA] [GEOGRAPHIC_DATA] [GEOGRAPHIC_DATA] [GEOGRAPHIC_DATA] …"
select select "US"
click select "Select [GEOGRAPHIC_DATA] [GEOGRAPHIC_DATA] [GEOGRAPHIC_DATA] [GEOGRAPHIC_DATA] …"
click div "Billing Location Select Select My Profile Location ACE [GEOGRAPHIC_DATA] [GEOGR…"
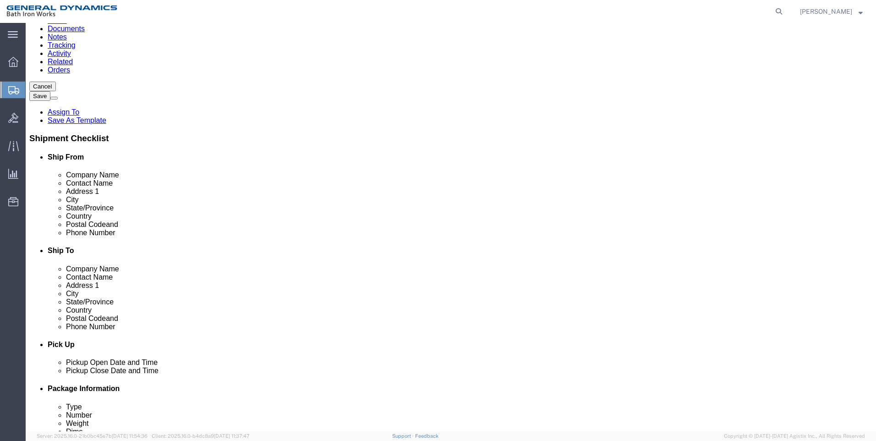
scroll to position [94, 0]
click button "Rate Shipment"
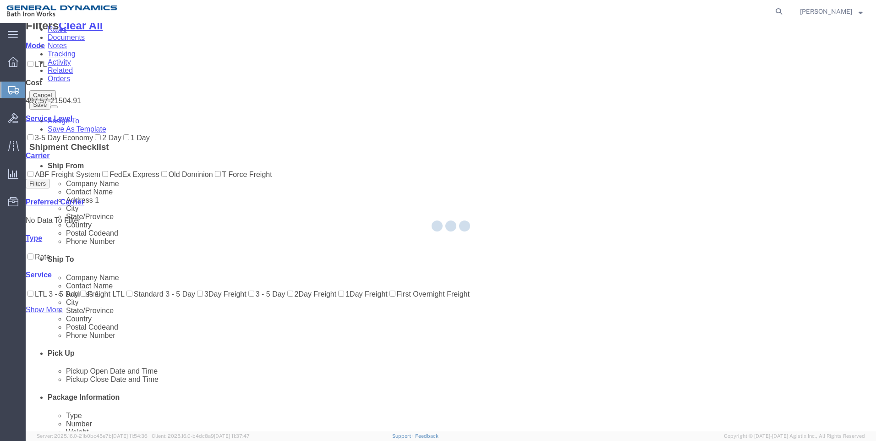
scroll to position [0, 0]
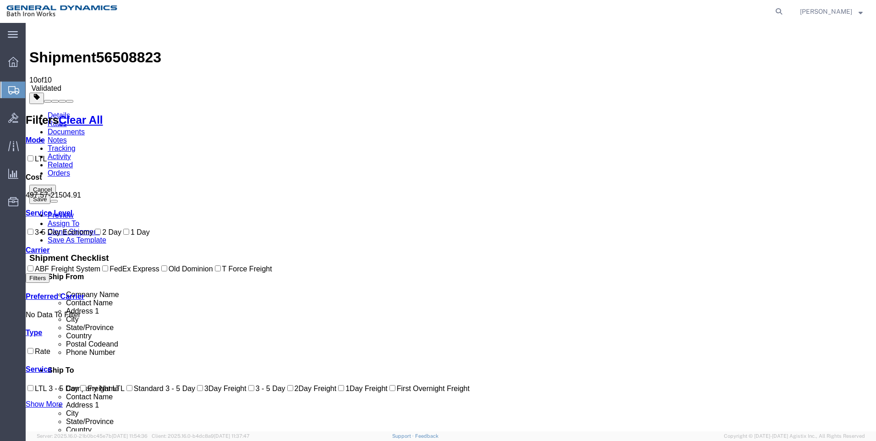
click at [53, 111] on link "Details" at bounding box center [59, 115] width 22 height 8
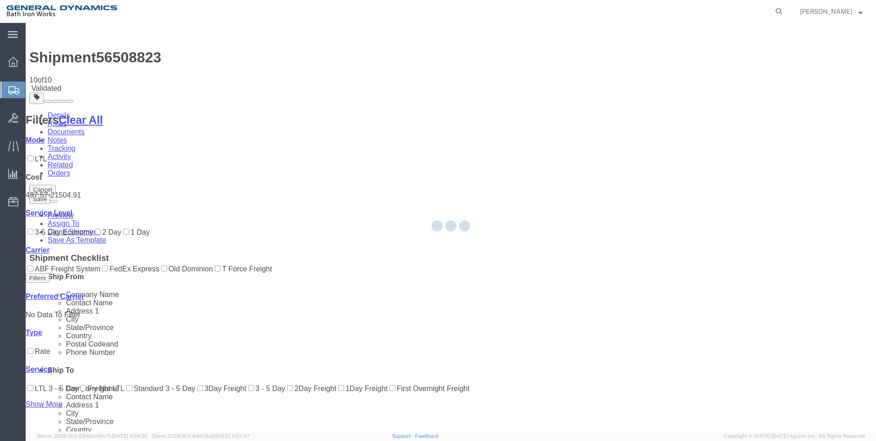
select select "34312"
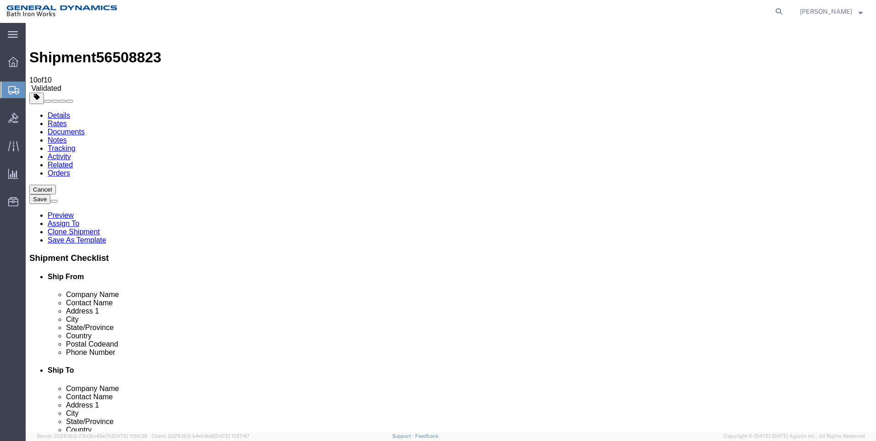
click input "[PHONE_NUMBER]"
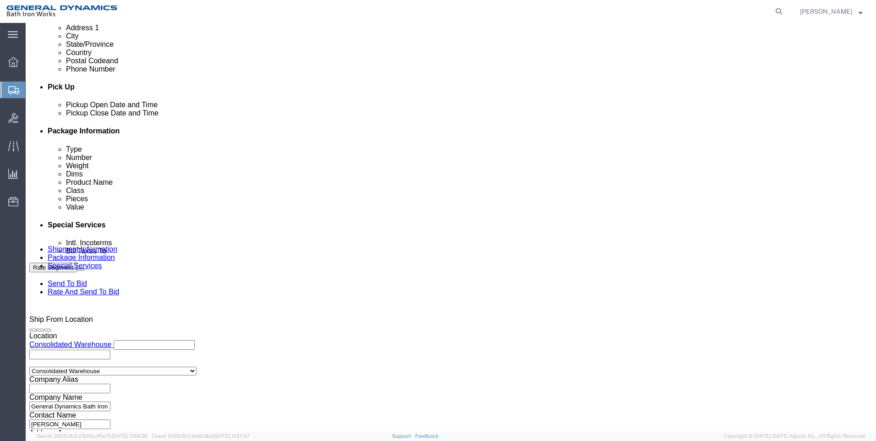
scroll to position [378, 0]
type input "[PHONE_NUMBER]"
click button "Continue"
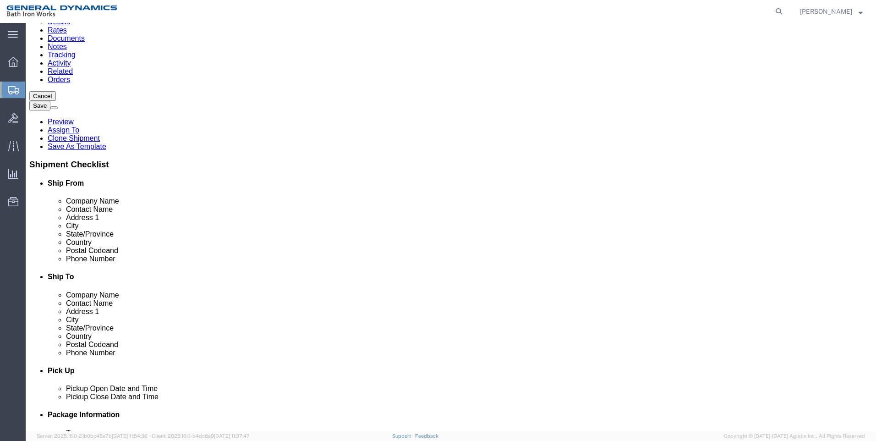
scroll to position [0, 0]
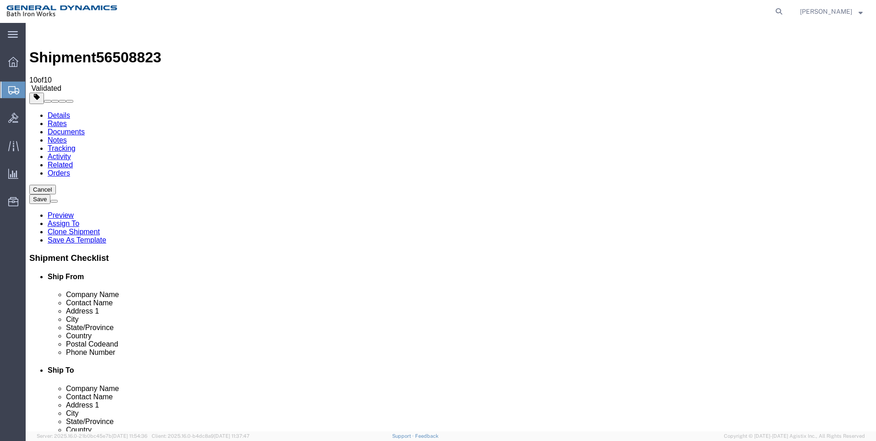
click icon
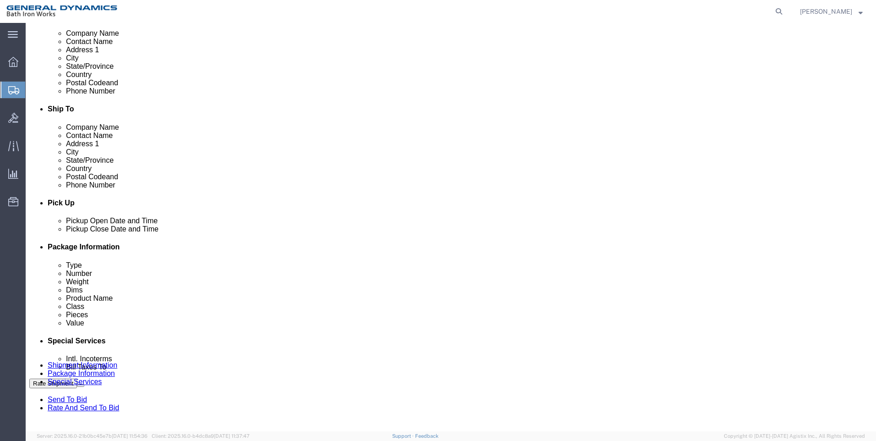
scroll to position [275, 0]
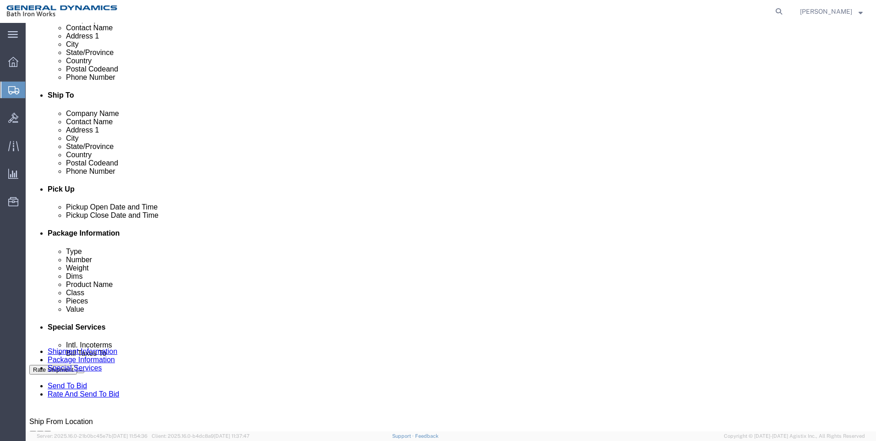
click select "Select Free of Charge Free of Cost NET 30 NET 45 NET 60 See Comment"
click select "Select Buyer Cost Center Department Operations Number Order Number Sales Person"
click select "Select Free of Charge Free of Cost NET 30 NET 45 NET 60 See Comment"
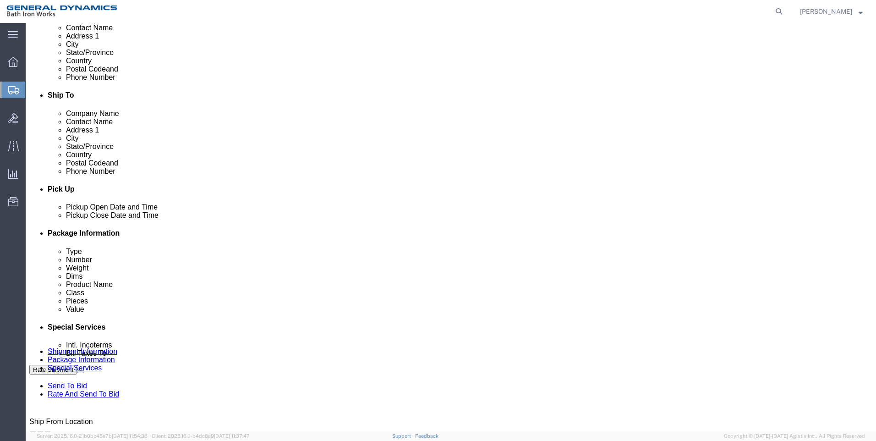
click select "Select Free of Charge Free of Cost NET 30 NET 45 NET 60 See Comment"
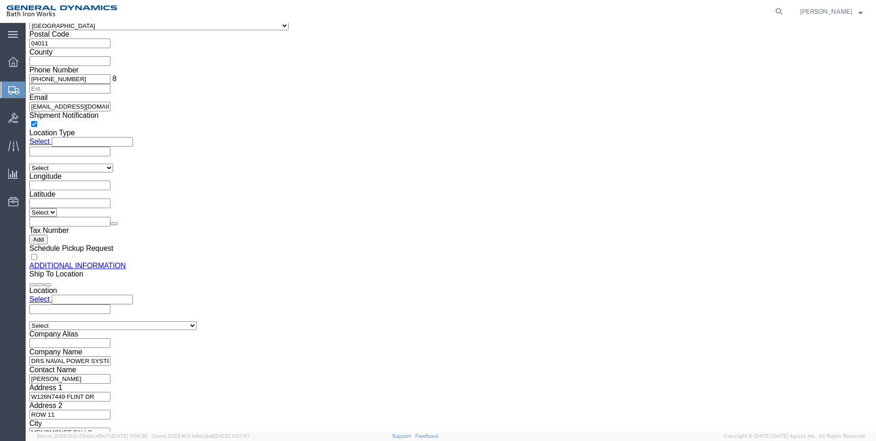
scroll to position [824, 0]
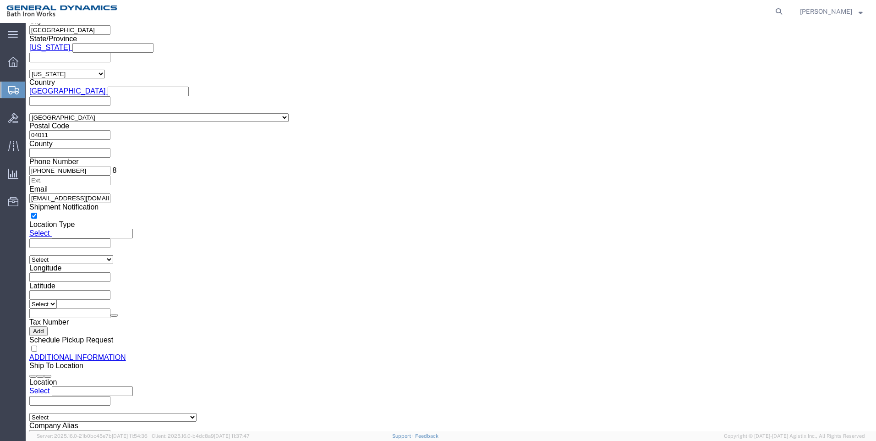
drag, startPoint x: 337, startPoint y: 108, endPoint x: 327, endPoint y: 114, distance: 10.9
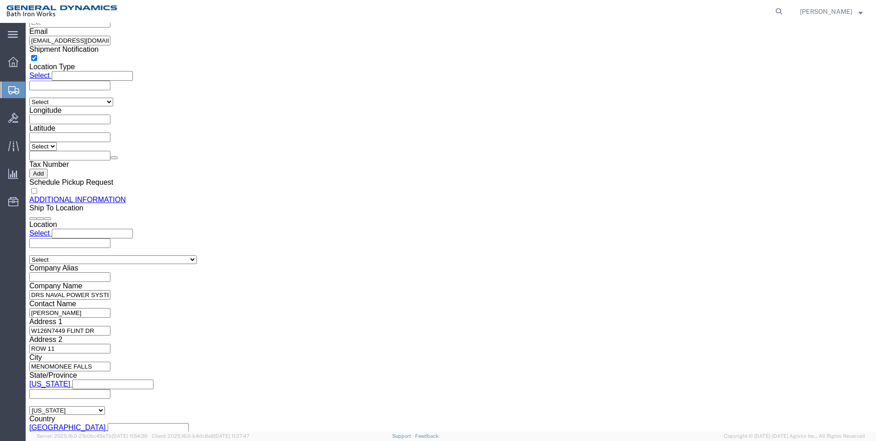
scroll to position [993, 0]
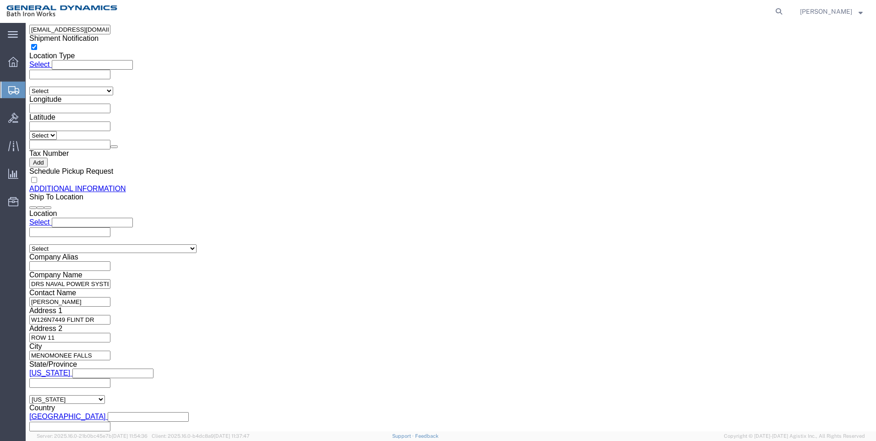
click button "Rate Shipment"
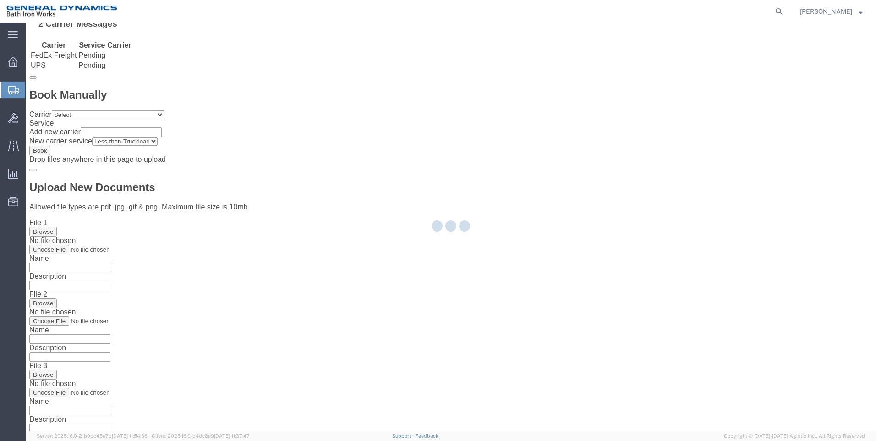
scroll to position [0, 0]
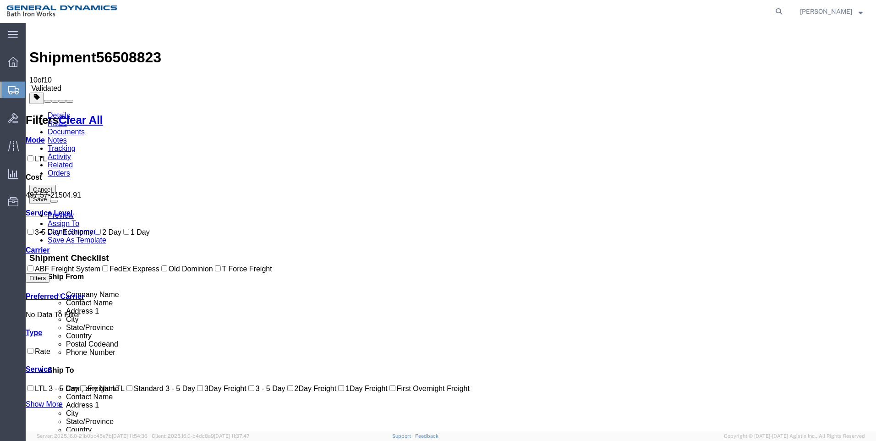
click at [33, 155] on input "LTL" at bounding box center [30, 158] width 6 height 6
checkbox input "true"
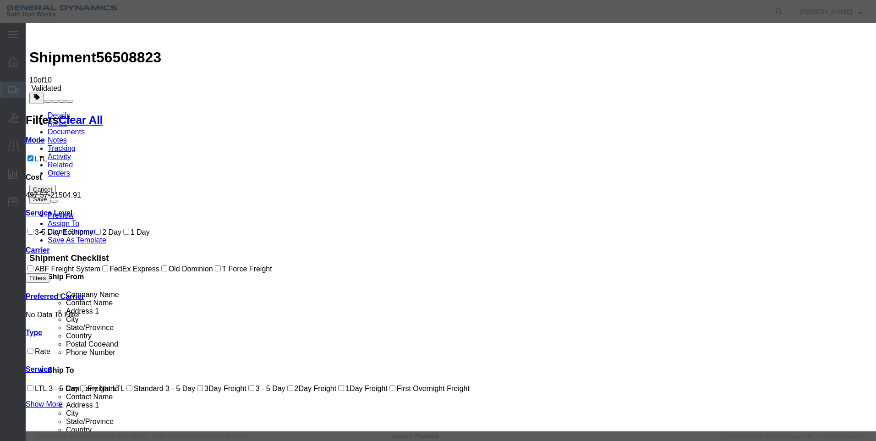
select select "157"
drag, startPoint x: 411, startPoint y: 141, endPoint x: 386, endPoint y: 118, distance: 34.4
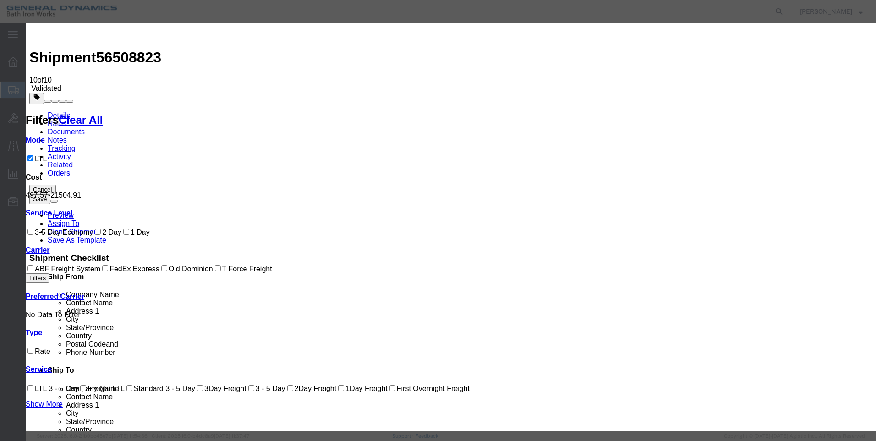
select select "1250"
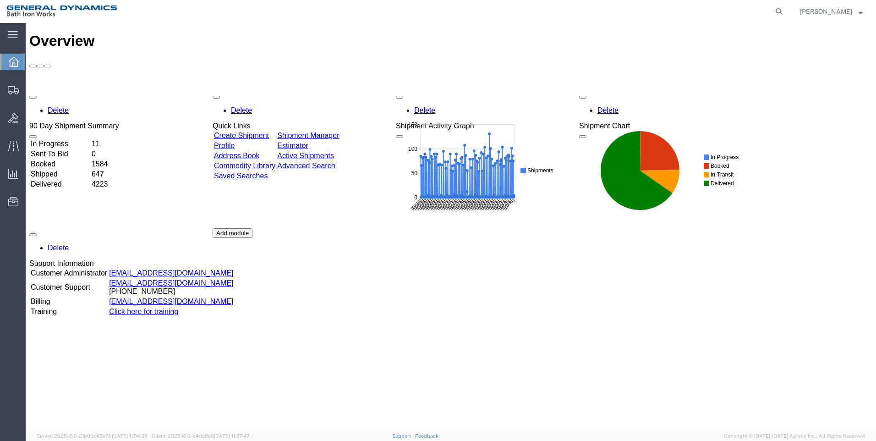
click at [261, 131] on link "Create Shipment" at bounding box center [241, 135] width 55 height 8
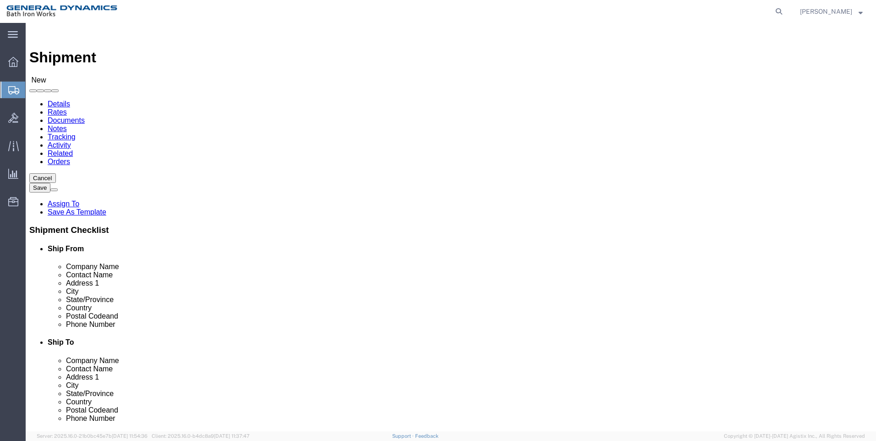
select select
select select "MYPROFILE"
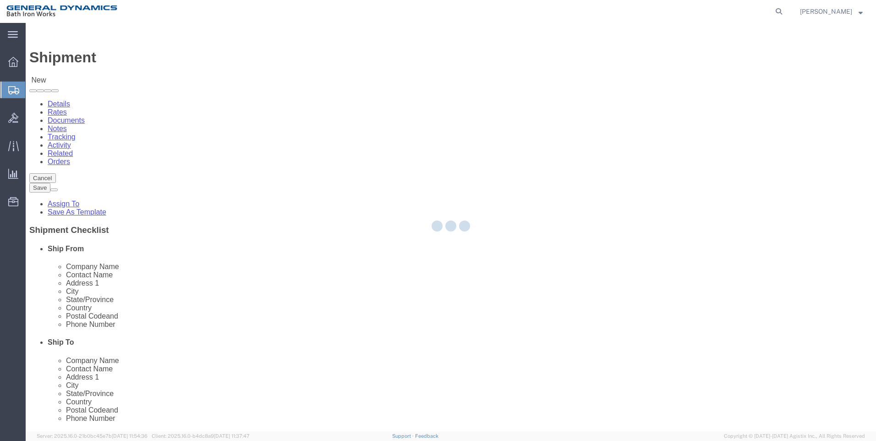
type input "General Dynamics Bath Iron Works"
type input "[PERSON_NAME]"
type input "[GEOGRAPHIC_DATA]"
type input "04011"
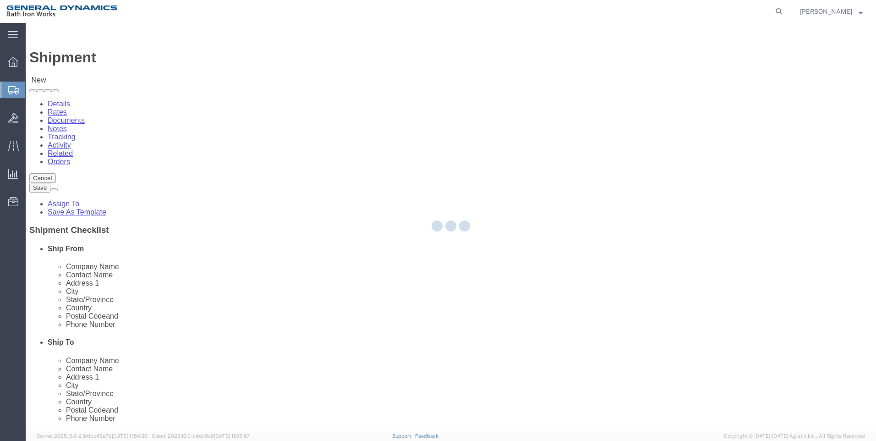
type input "[PHONE_NUMBER]"
type input "[EMAIL_ADDRESS][DOMAIN_NAME]"
checkbox input "true"
select select "ME"
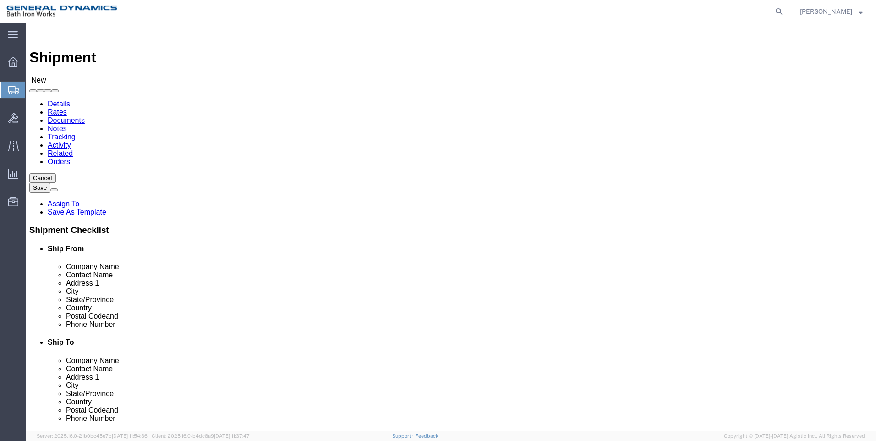
click span
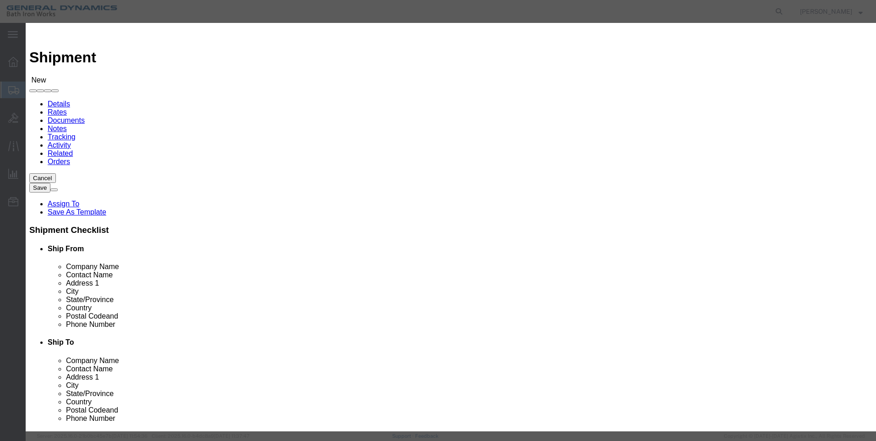
click input "text"
click link "S"
click button "Close"
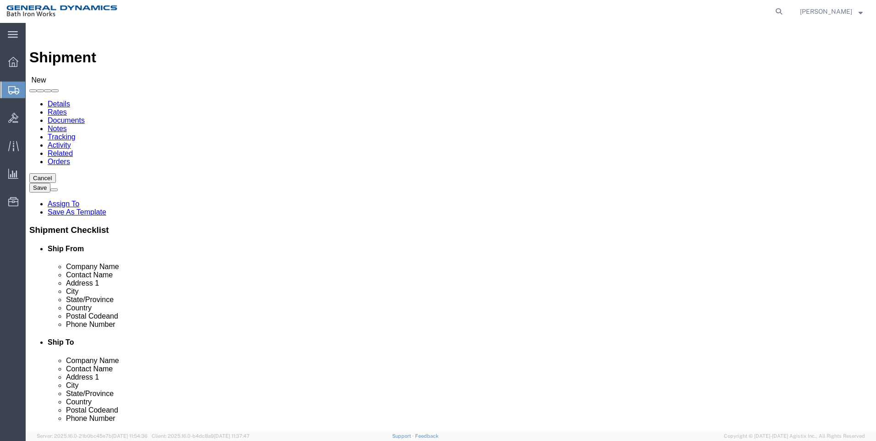
click span
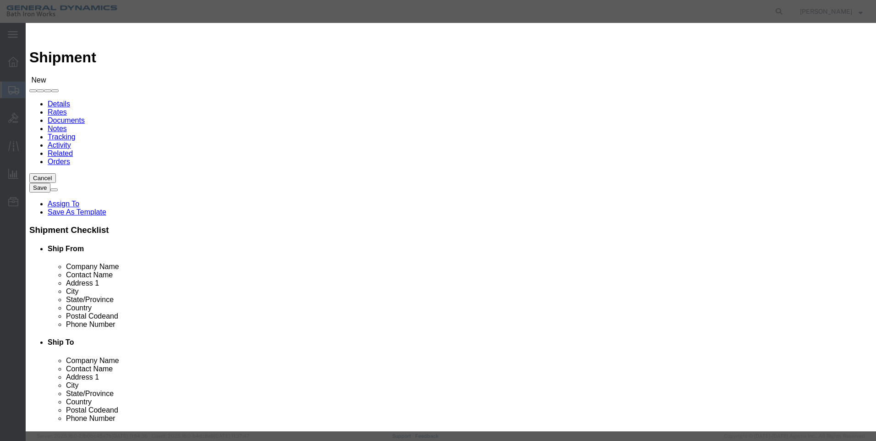
click button "button"
